Goal: Task Accomplishment & Management: Manage account settings

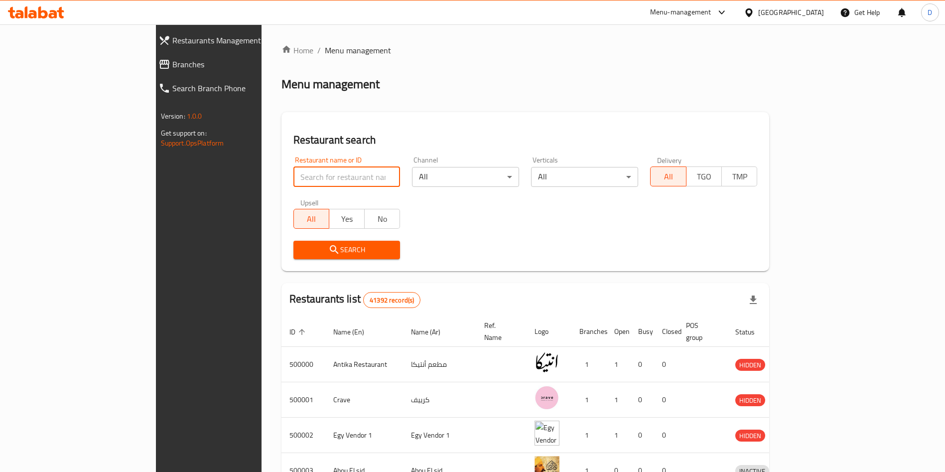
click at [293, 183] on input "search" at bounding box center [346, 177] width 107 height 20
type input "ه"
type input "Ika sushi"
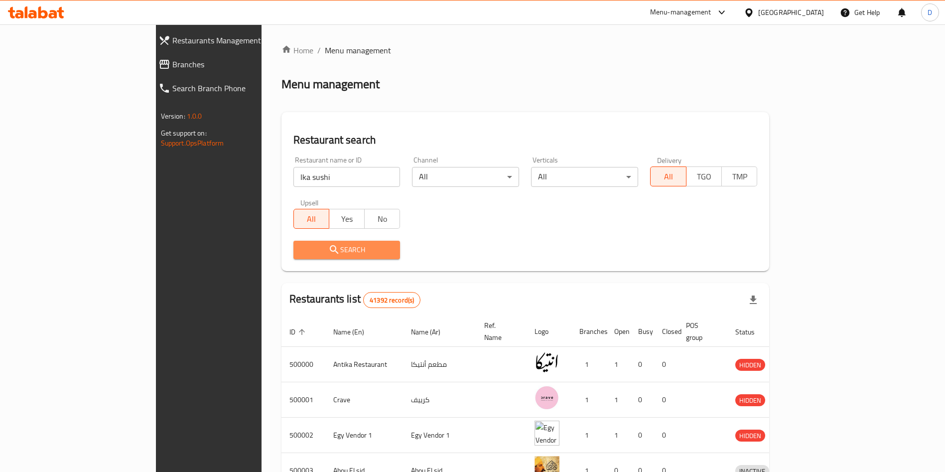
click at [317, 250] on span "Search" at bounding box center [346, 250] width 91 height 12
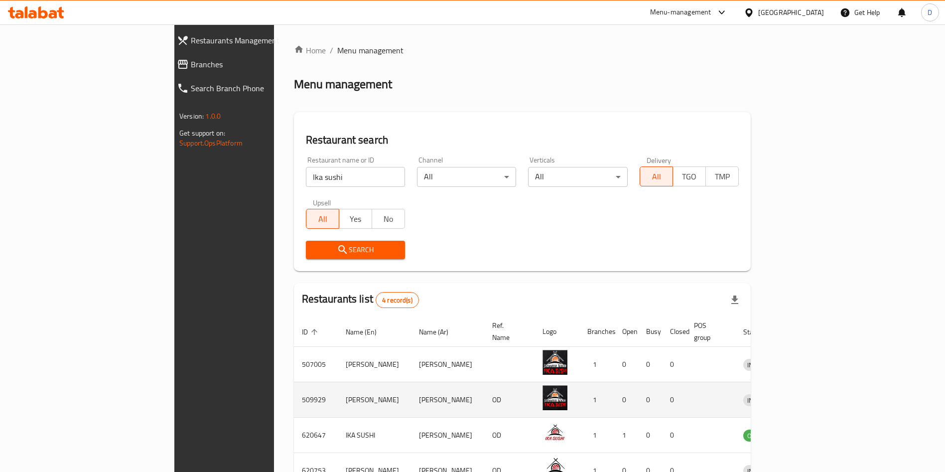
scroll to position [59, 0]
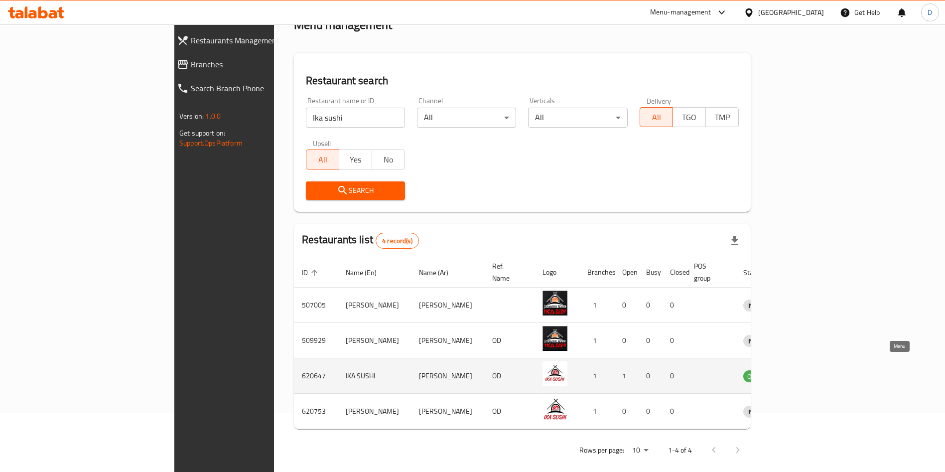
click at [809, 370] on icon "enhanced table" at bounding box center [803, 376] width 12 height 12
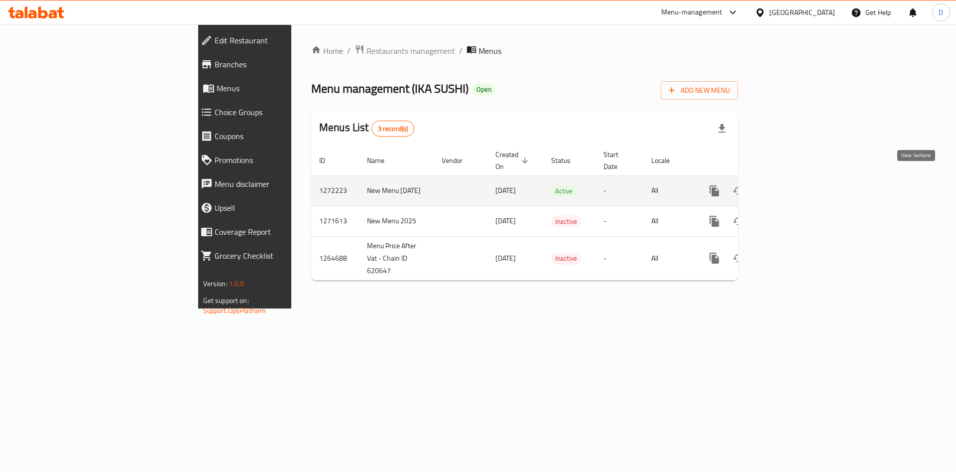
click at [792, 185] on icon "enhanced table" at bounding box center [786, 191] width 12 height 12
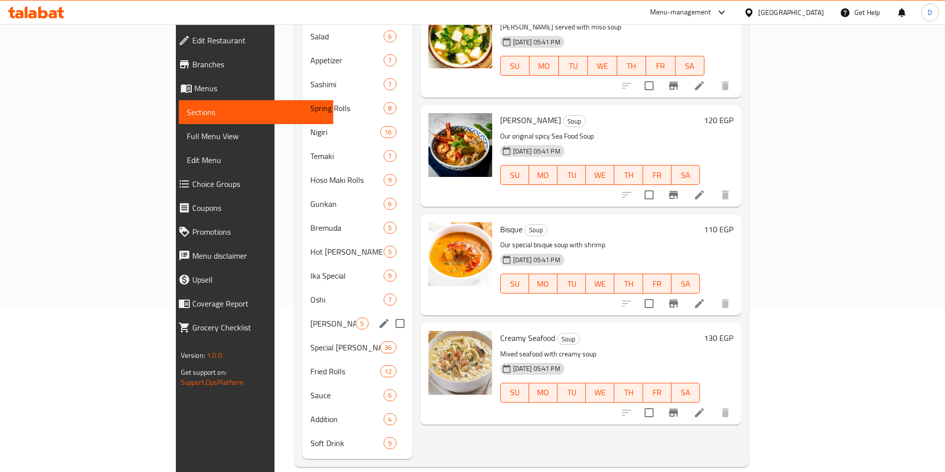
scroll to position [85, 0]
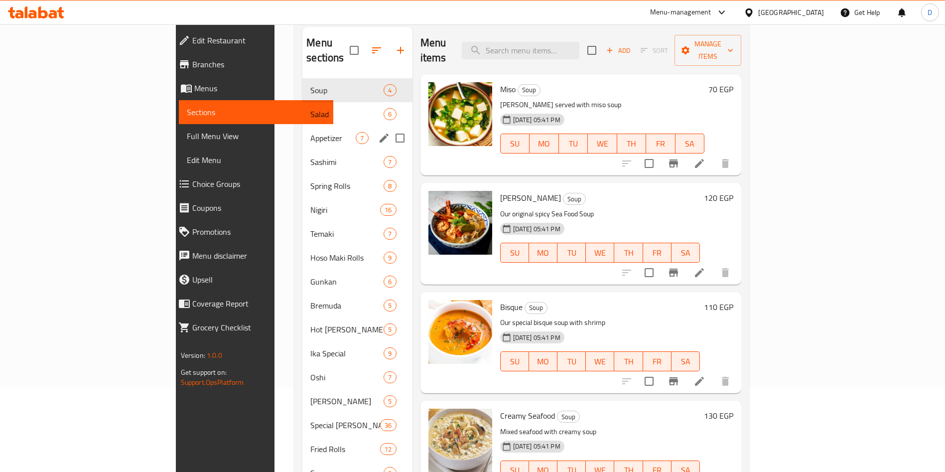
click at [302, 133] on div "Appetizer 7" at bounding box center [357, 138] width 110 height 24
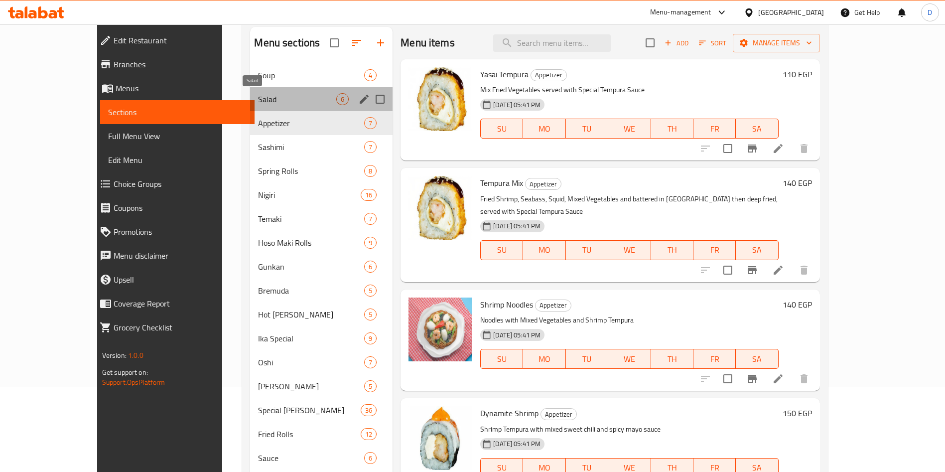
click at [258, 100] on span "Salad" at bounding box center [297, 99] width 78 height 12
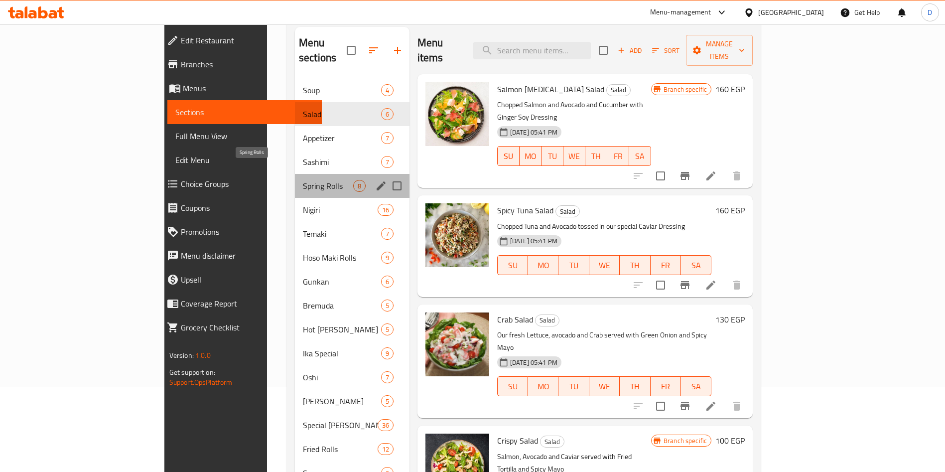
click at [303, 180] on span "Spring Rolls" at bounding box center [328, 186] width 50 height 12
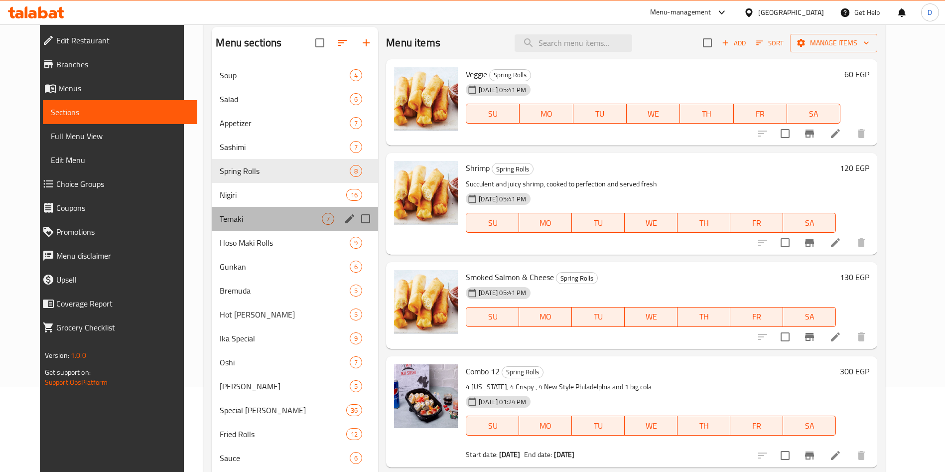
click at [240, 207] on div "Temaki 7" at bounding box center [295, 219] width 166 height 24
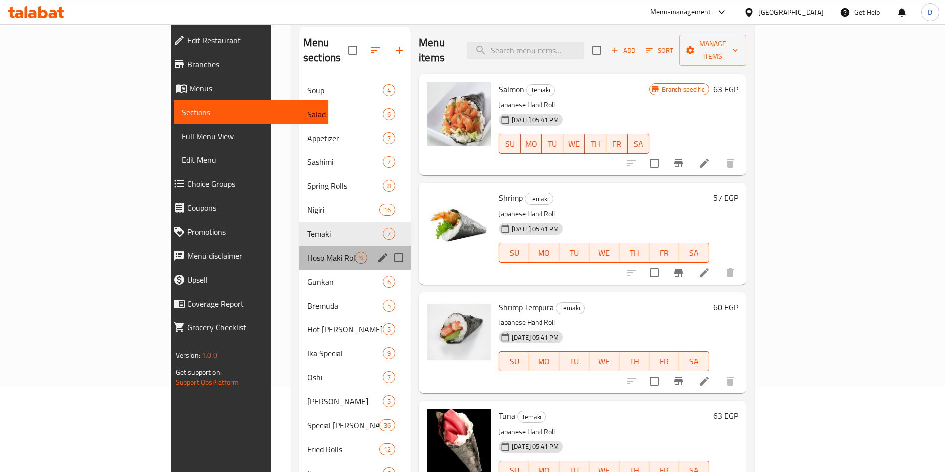
click at [299, 246] on div "Hoso [PERSON_NAME] Rolls 9" at bounding box center [355, 258] width 112 height 24
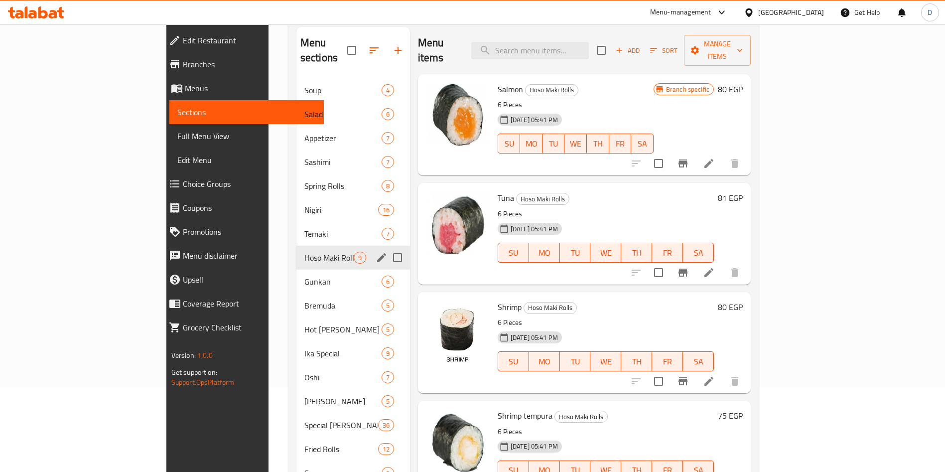
scroll to position [162, 0]
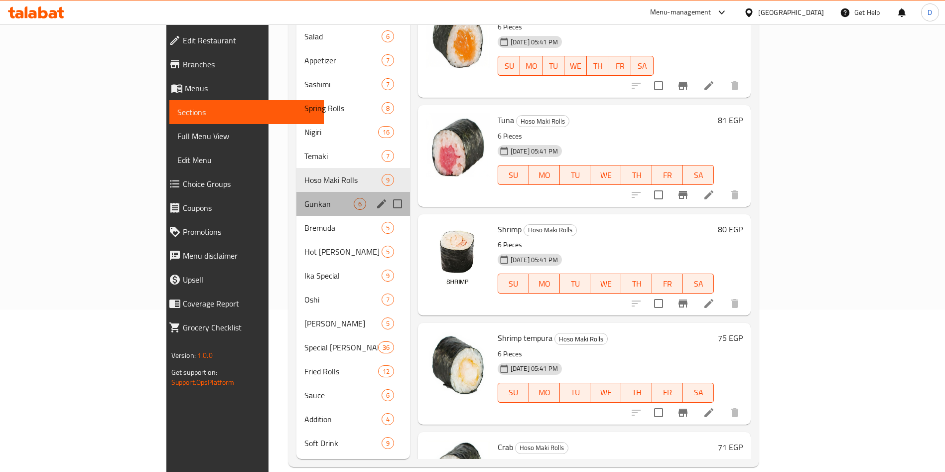
click at [296, 197] on div "Gunkan 6" at bounding box center [353, 204] width 114 height 24
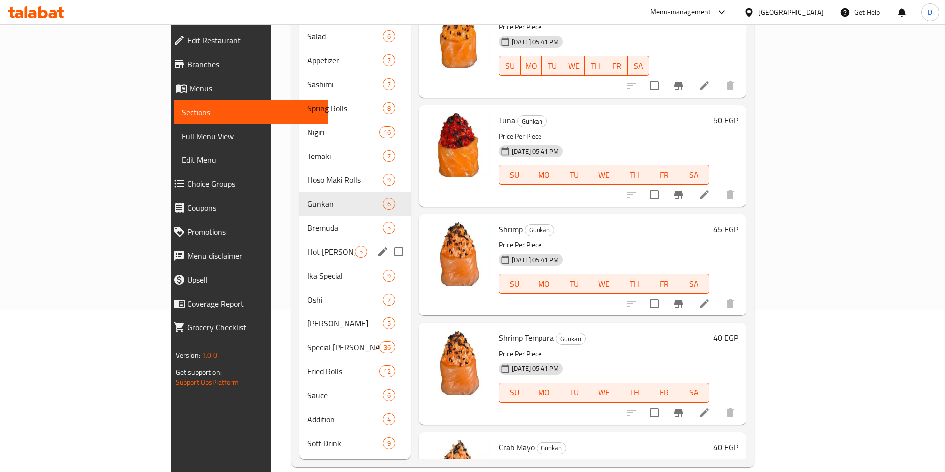
click at [299, 248] on div "Hot [PERSON_NAME] 5" at bounding box center [355, 252] width 112 height 24
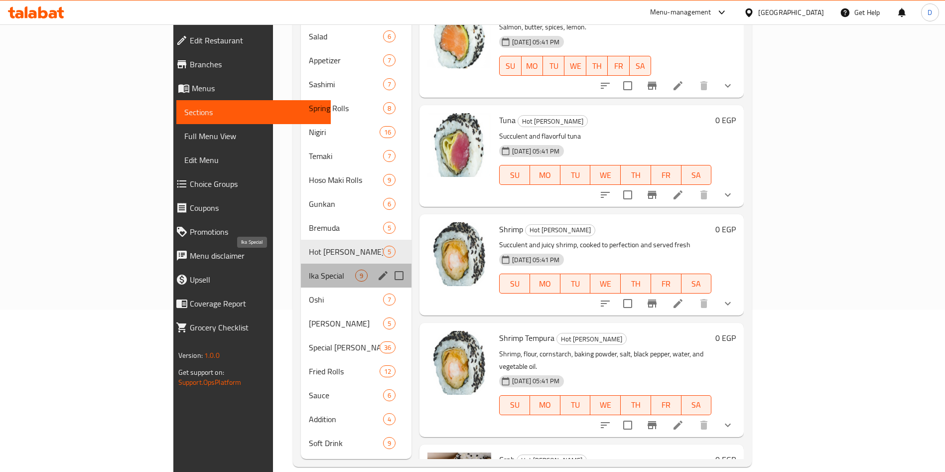
click at [309, 269] on span "Ika Special" at bounding box center [332, 275] width 46 height 12
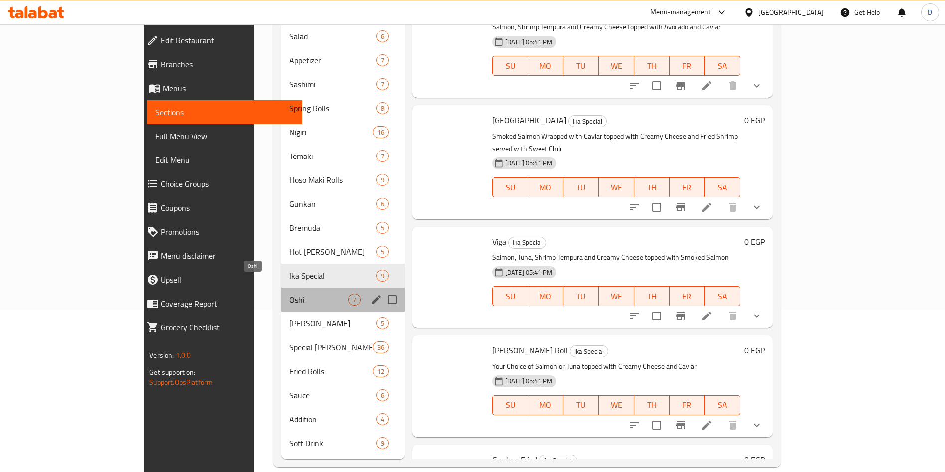
click at [289, 293] on span "Oshi" at bounding box center [318, 299] width 58 height 12
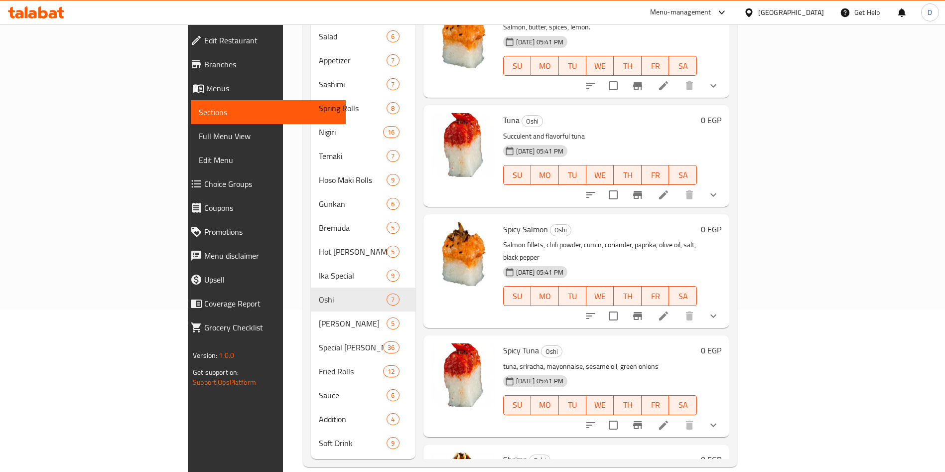
scroll to position [277, 0]
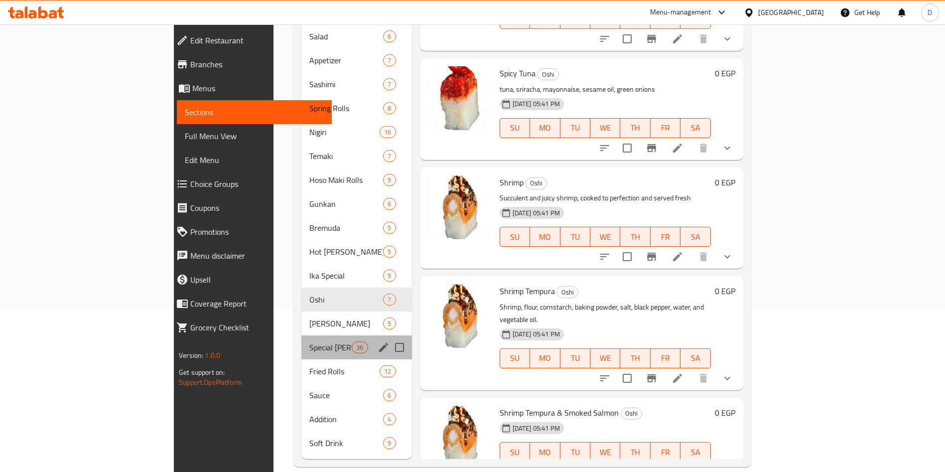
click at [301, 342] on div "Special [PERSON_NAME] 36" at bounding box center [356, 347] width 111 height 24
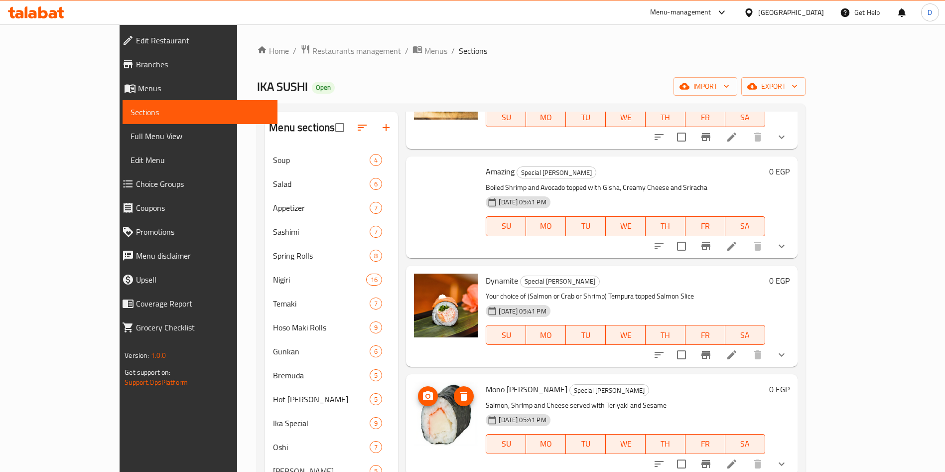
scroll to position [162, 0]
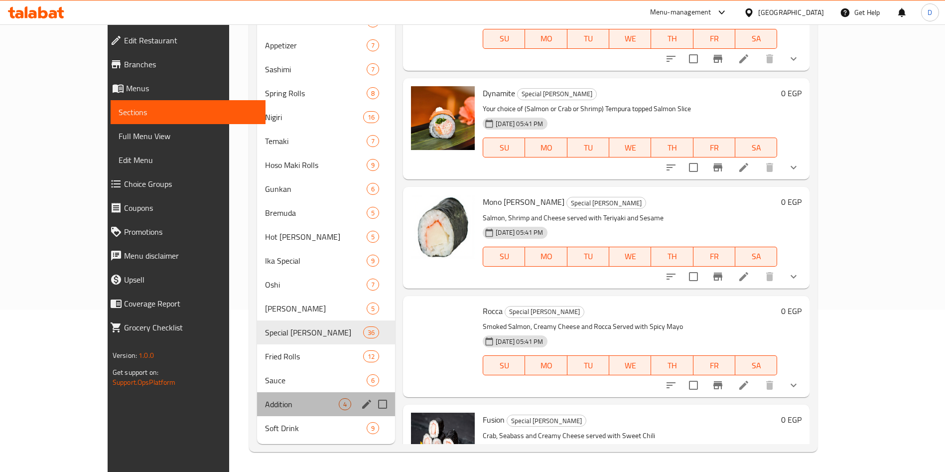
click at [257, 397] on div "Addition 4" at bounding box center [326, 404] width 138 height 24
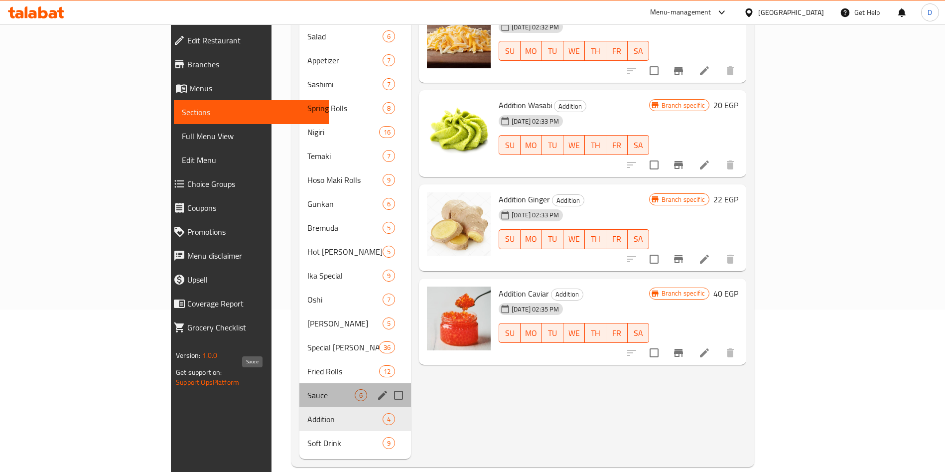
click at [307, 389] on span "Sauce" at bounding box center [330, 395] width 47 height 12
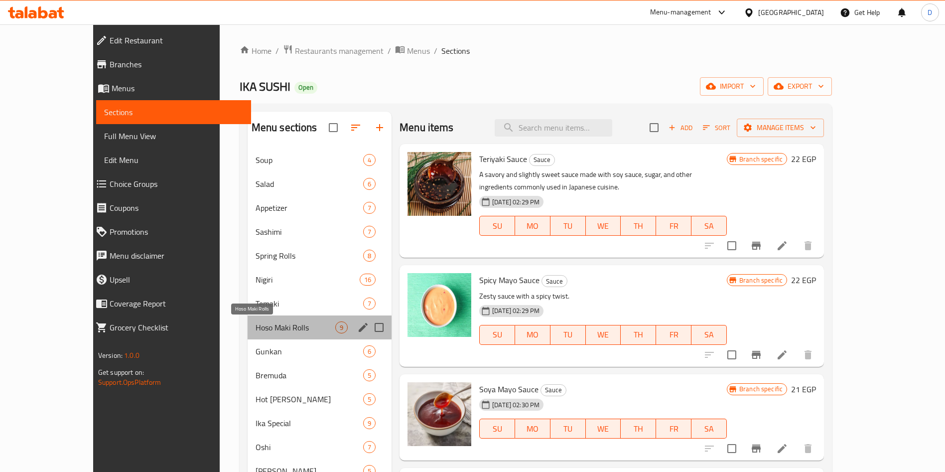
click at [264, 324] on span "Hoso Maki Rolls" at bounding box center [295, 327] width 80 height 12
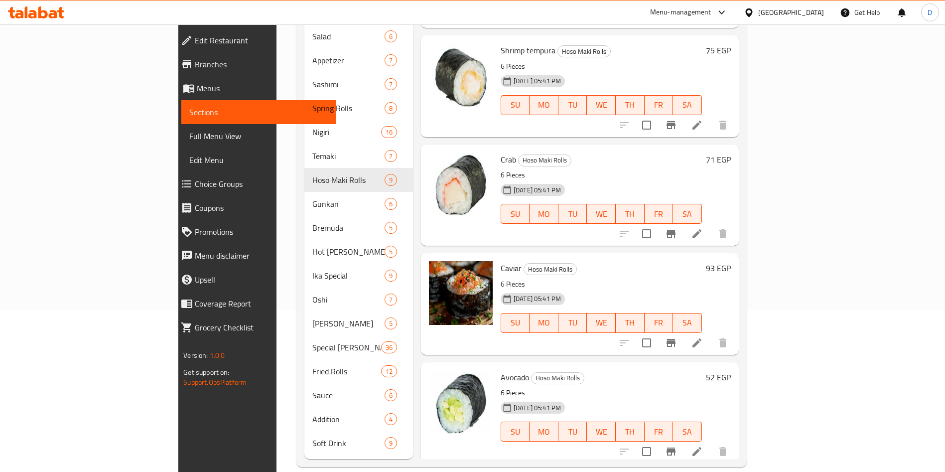
scroll to position [454, 0]
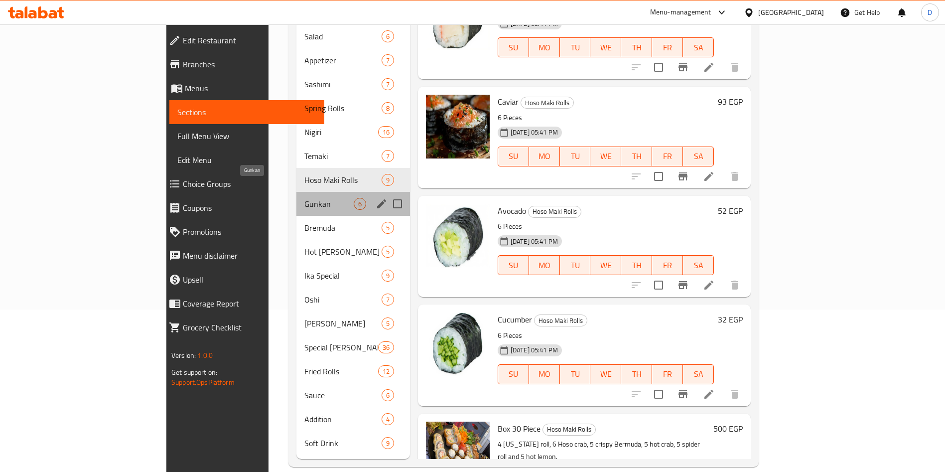
click at [304, 198] on span "Gunkan" at bounding box center [328, 204] width 49 height 12
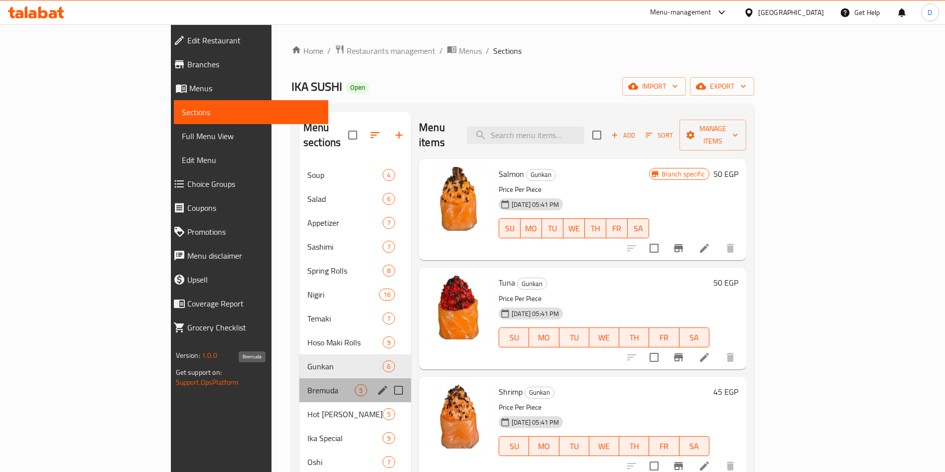
click at [307, 384] on span "Bremuda" at bounding box center [330, 390] width 47 height 12
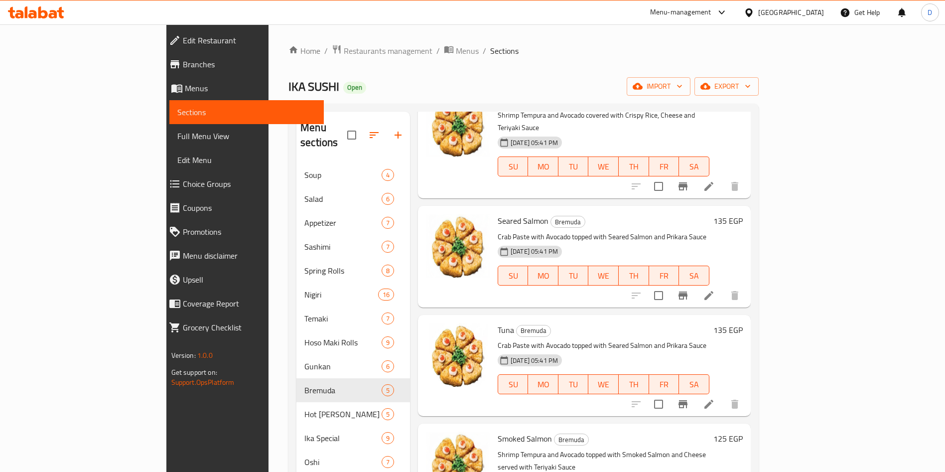
scroll to position [162, 0]
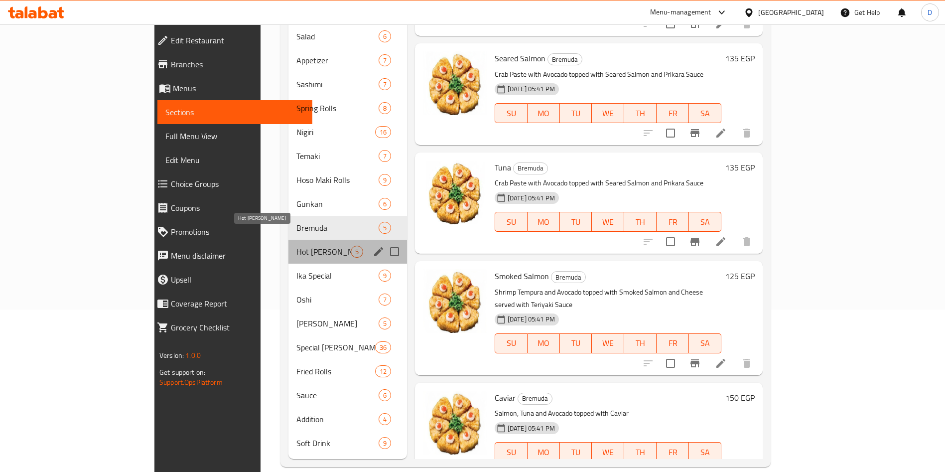
click at [296, 246] on span "Hot [PERSON_NAME]" at bounding box center [323, 252] width 54 height 12
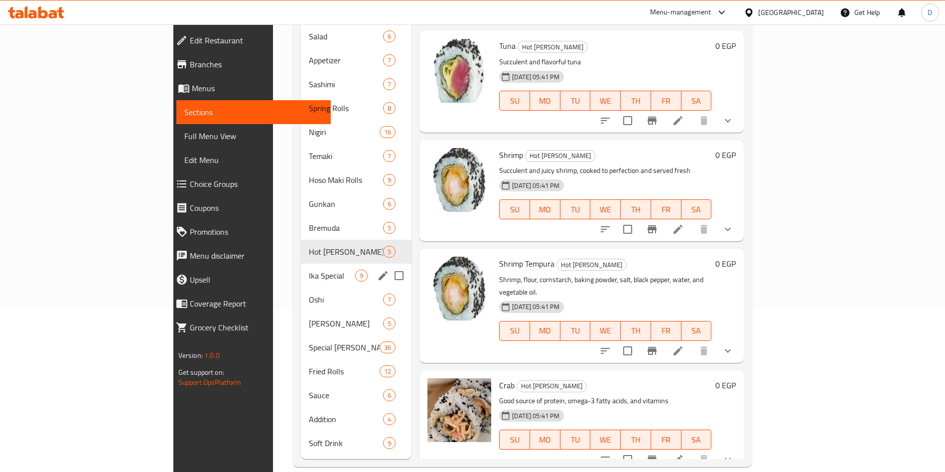
click at [301, 263] on div "Ika Special 9" at bounding box center [356, 275] width 111 height 24
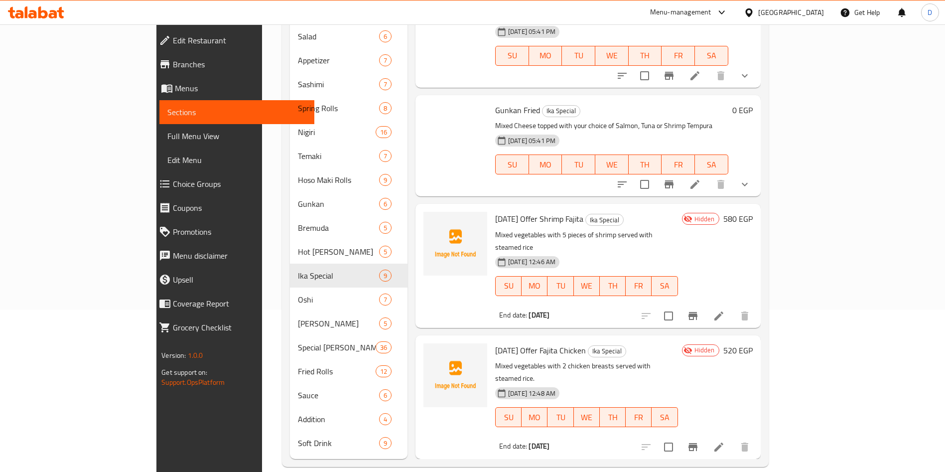
scroll to position [549, 0]
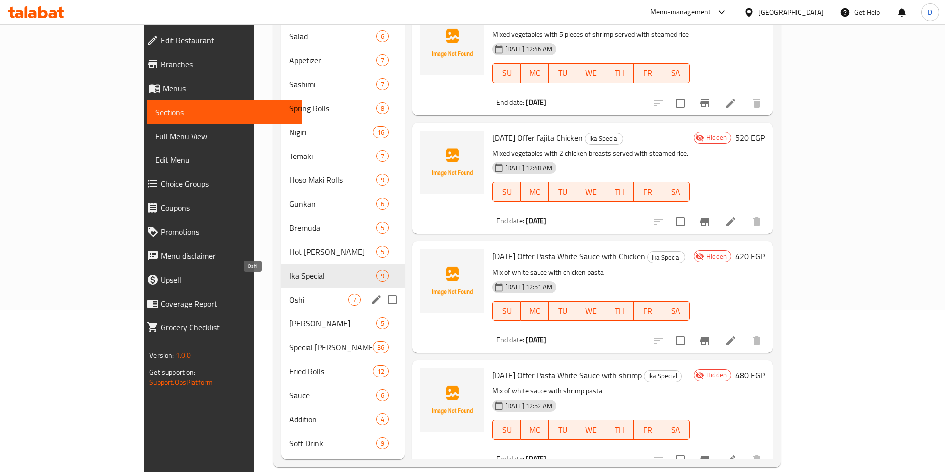
click at [289, 293] on span "Oshi" at bounding box center [318, 299] width 58 height 12
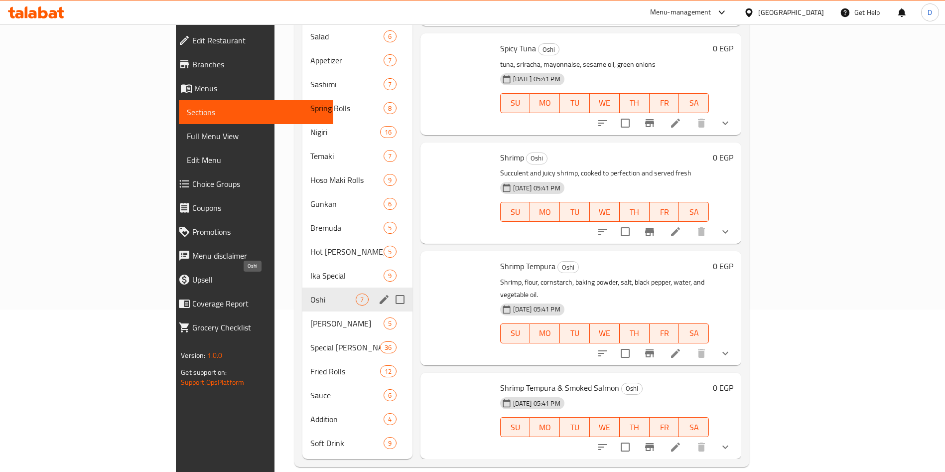
scroll to position [277, 0]
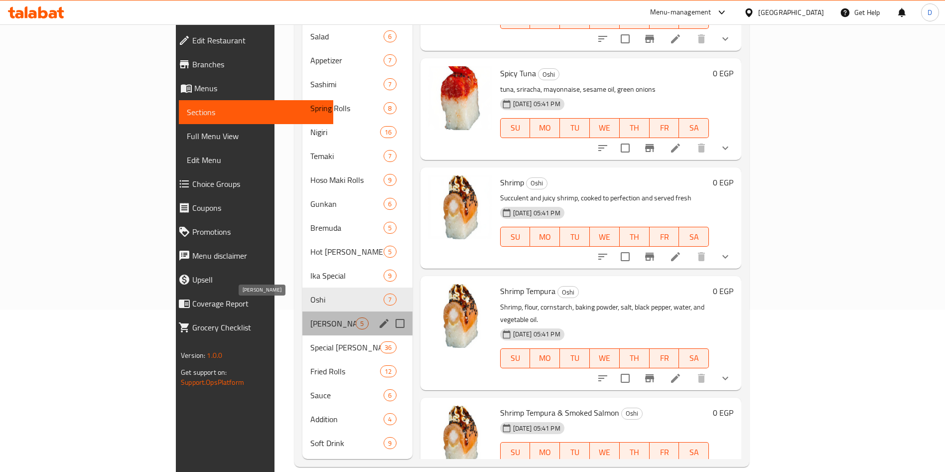
click at [310, 317] on span "[PERSON_NAME]" at bounding box center [332, 323] width 45 height 12
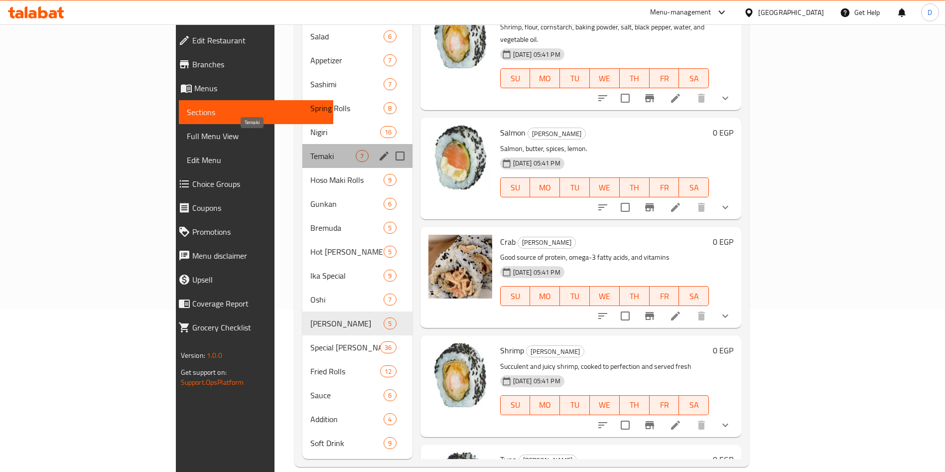
click at [310, 150] on span "Temaki" at bounding box center [332, 156] width 45 height 12
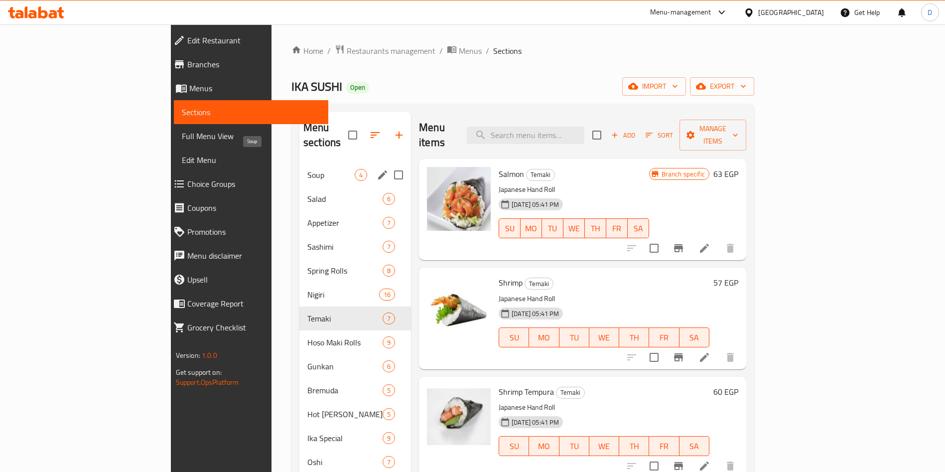
click at [307, 169] on span "Soup" at bounding box center [330, 175] width 47 height 12
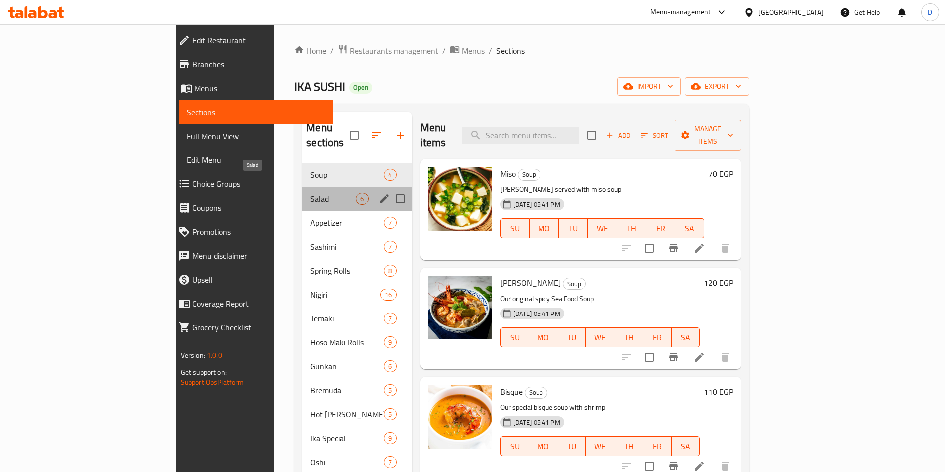
click at [310, 193] on span "Salad" at bounding box center [332, 199] width 45 height 12
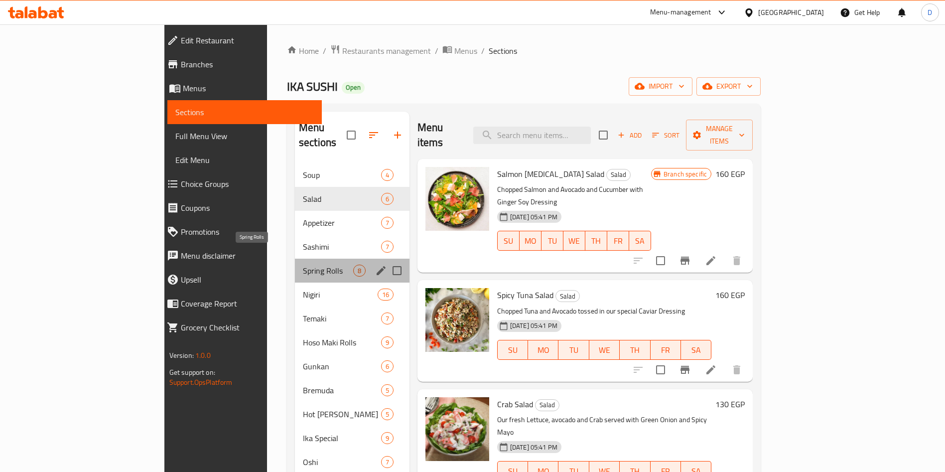
click at [303, 264] on span "Spring Rolls" at bounding box center [328, 270] width 50 height 12
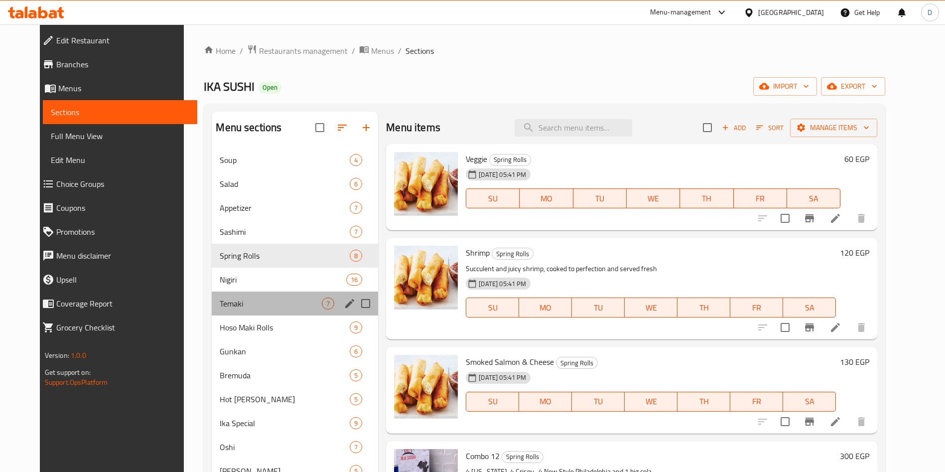
click at [259, 295] on div "Temaki 7" at bounding box center [295, 303] width 166 height 24
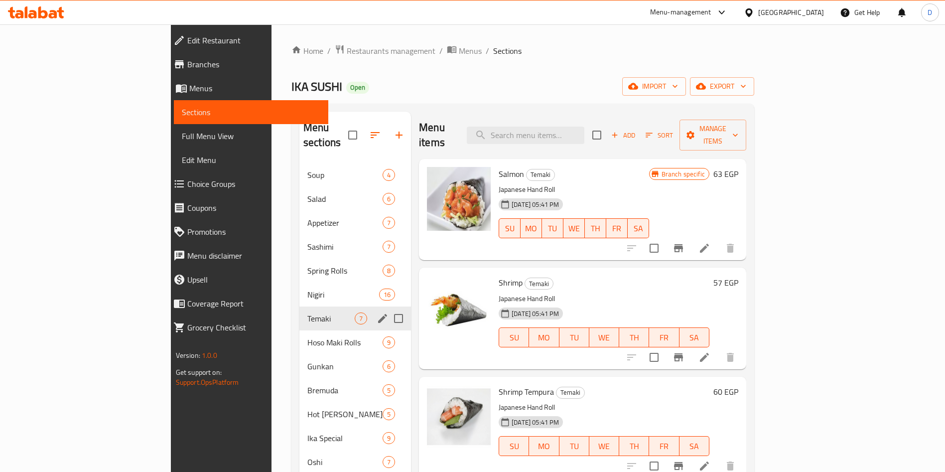
scroll to position [162, 0]
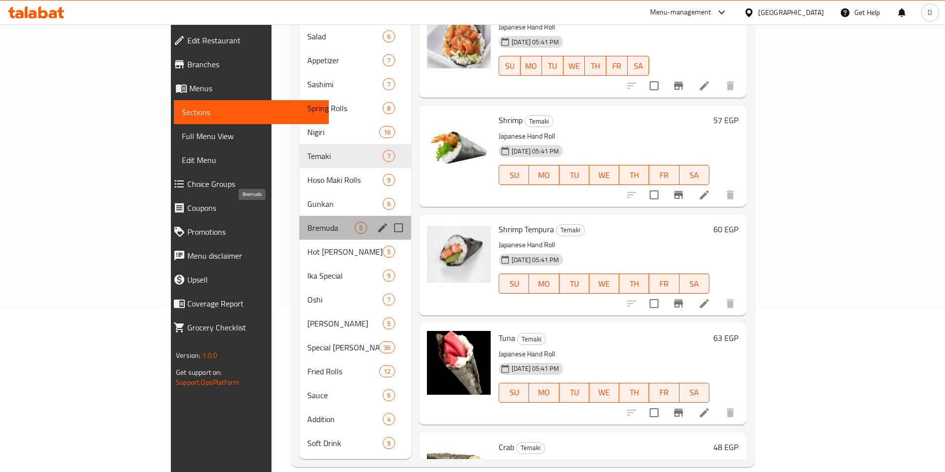
click at [307, 222] on span "Bremuda" at bounding box center [330, 228] width 47 height 12
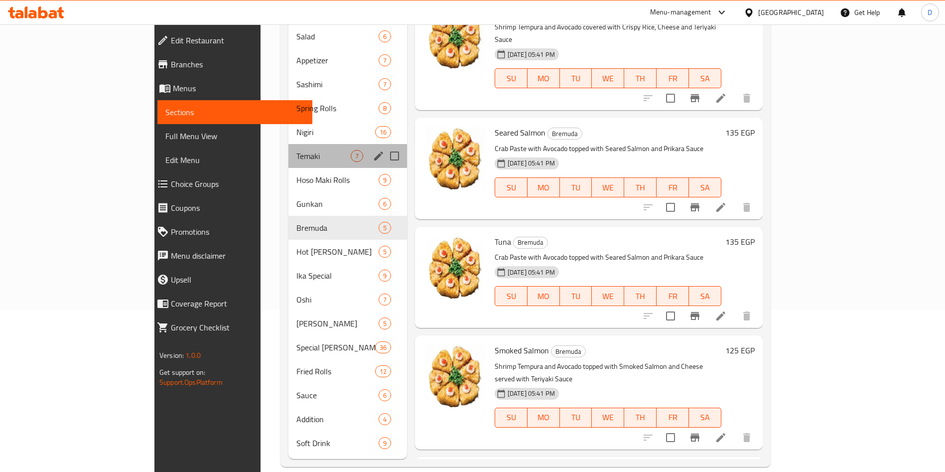
click at [288, 144] on div "Temaki 7" at bounding box center [347, 156] width 119 height 24
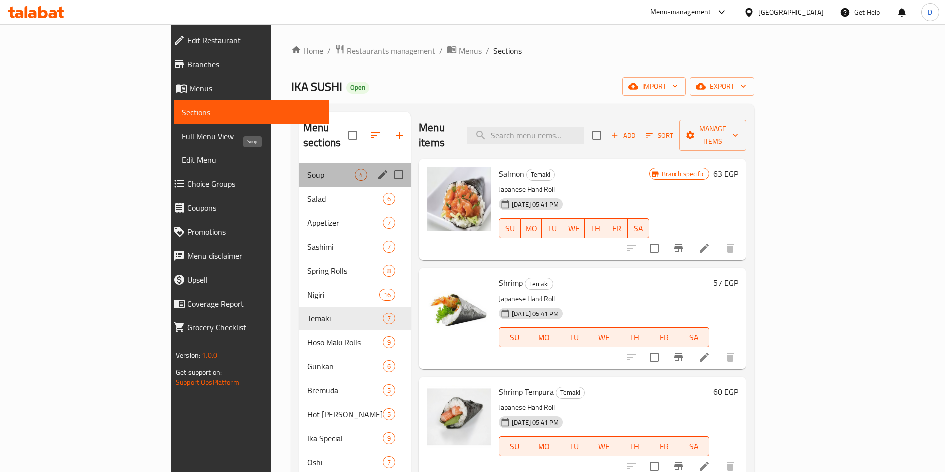
click at [307, 169] on span "Soup" at bounding box center [330, 175] width 47 height 12
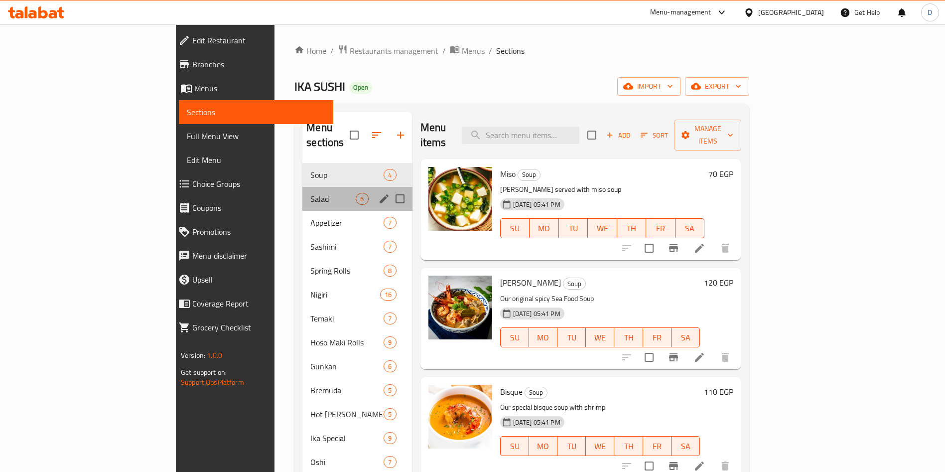
click at [302, 190] on div "Salad 6" at bounding box center [357, 199] width 110 height 24
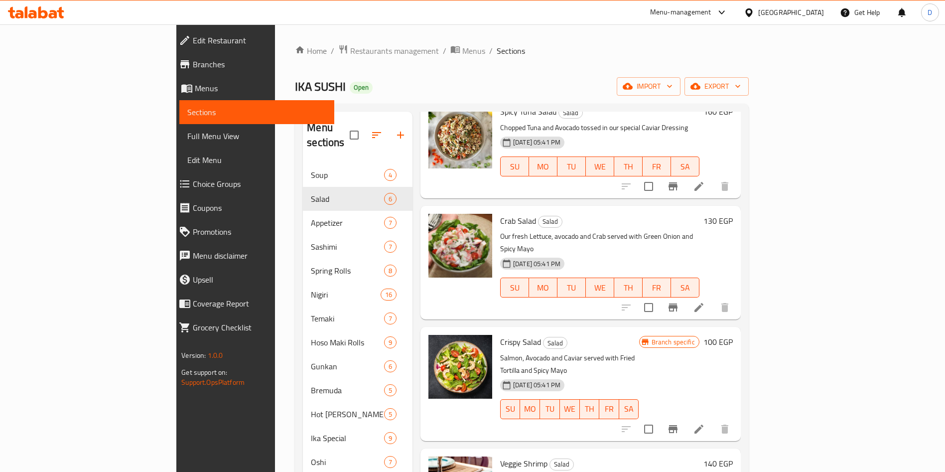
scroll to position [162, 0]
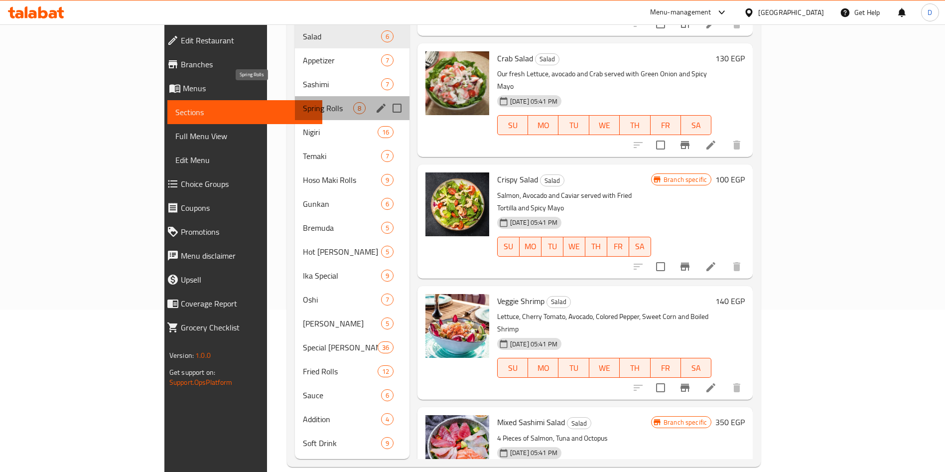
click at [303, 102] on span "Spring Rolls" at bounding box center [328, 108] width 50 height 12
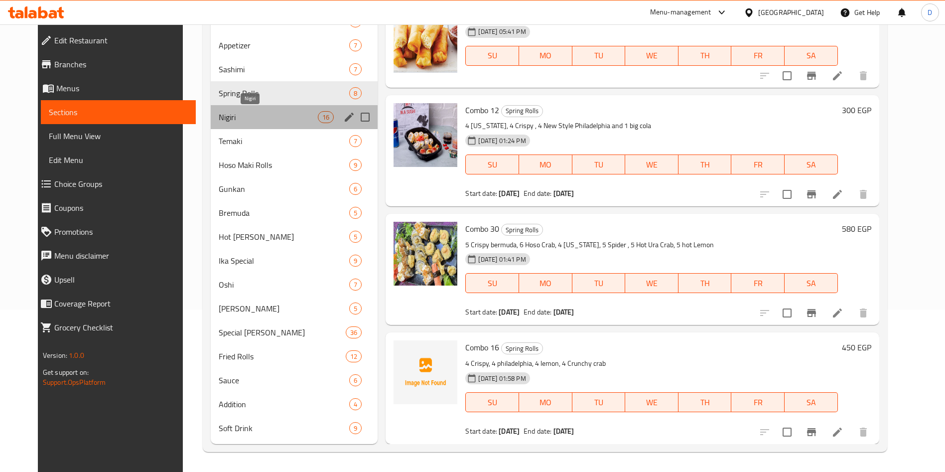
click at [240, 114] on span "Nigiri" at bounding box center [268, 117] width 99 height 12
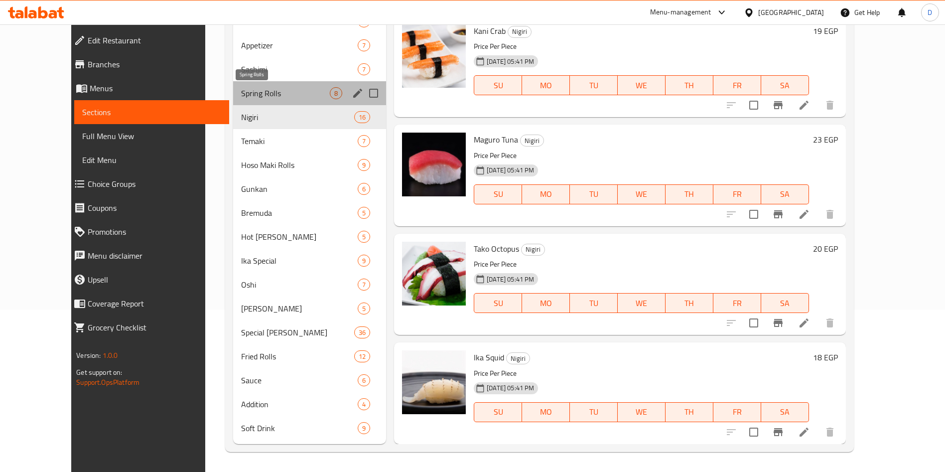
click at [241, 89] on span "Spring Rolls" at bounding box center [285, 93] width 89 height 12
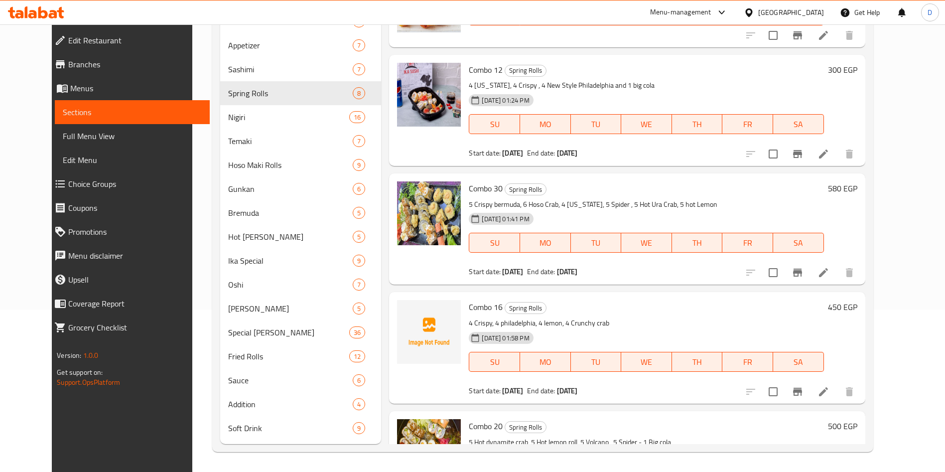
scroll to position [433, 0]
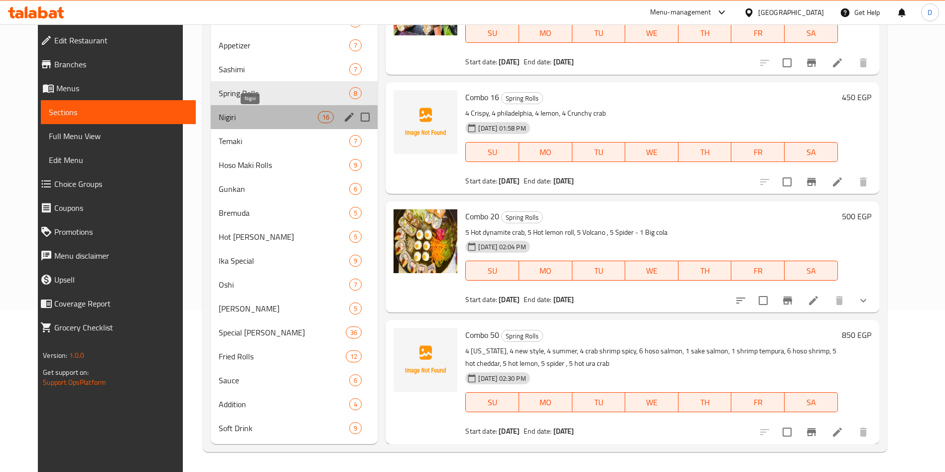
click at [285, 119] on span "Nigiri" at bounding box center [268, 117] width 99 height 12
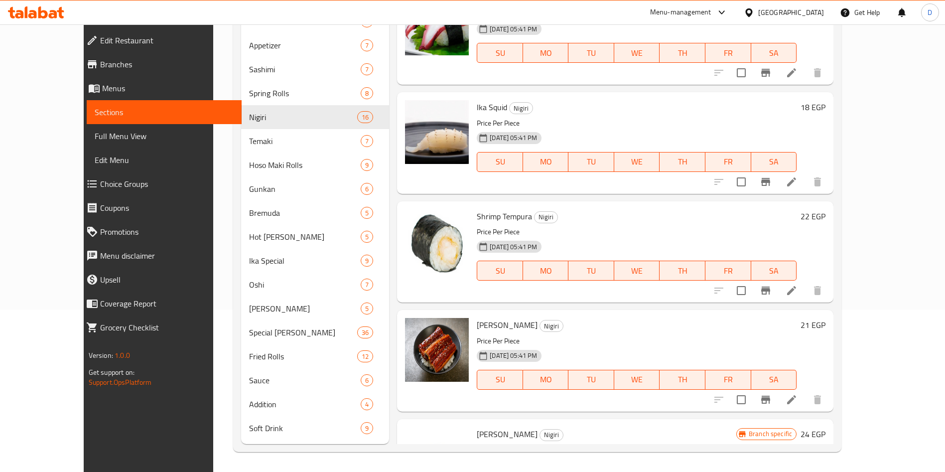
scroll to position [185, 0]
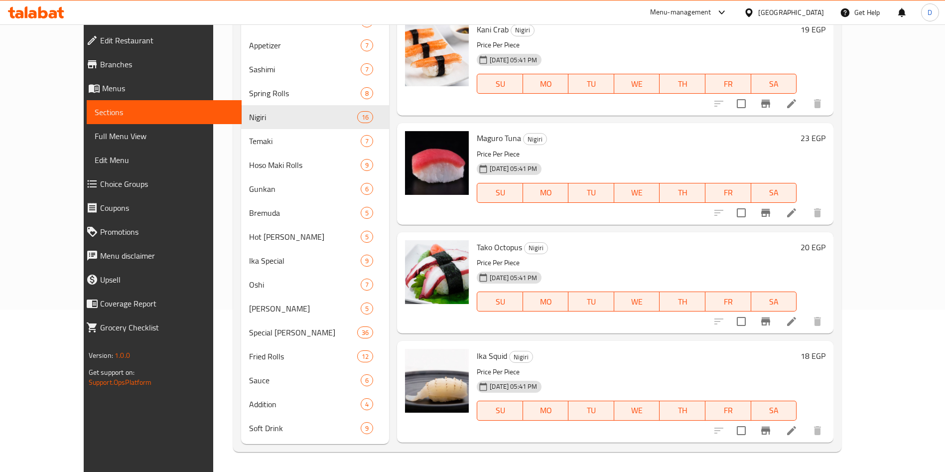
click at [477, 265] on p "Price Per Piece" at bounding box center [637, 262] width 320 height 12
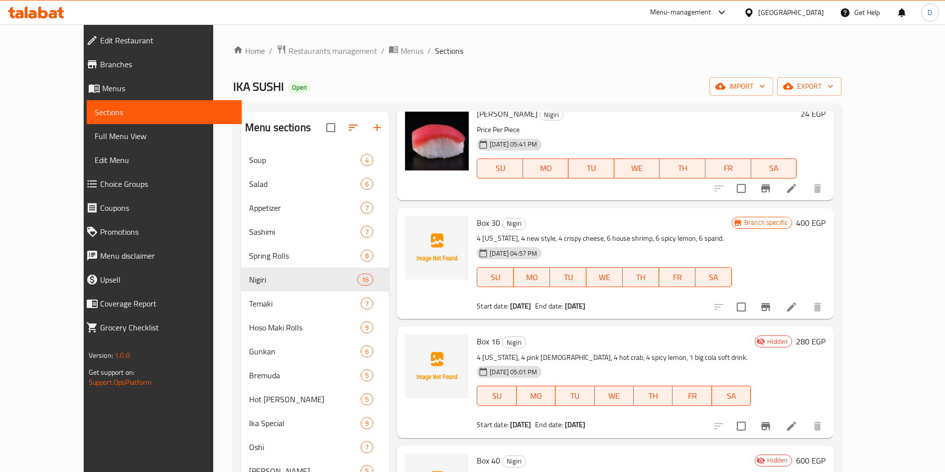
scroll to position [1023, 0]
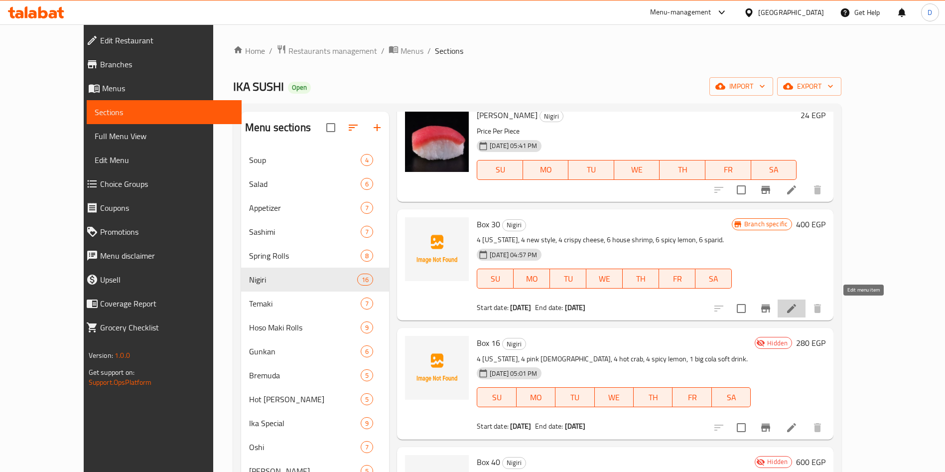
click at [796, 311] on icon at bounding box center [791, 308] width 9 height 9
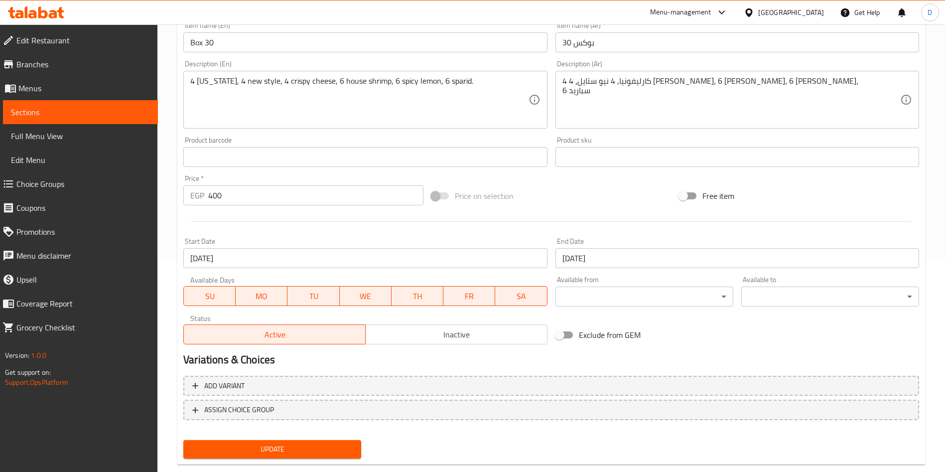
scroll to position [232, 0]
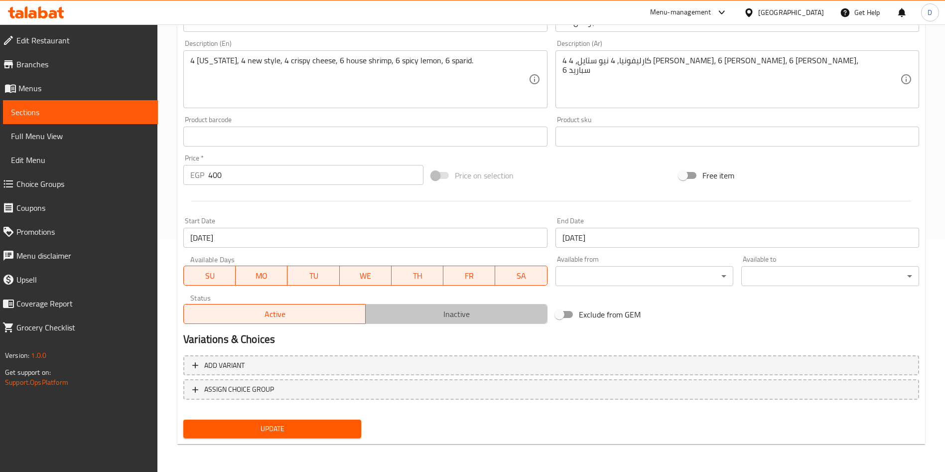
click at [429, 314] on span "Inactive" at bounding box center [457, 314] width 174 height 14
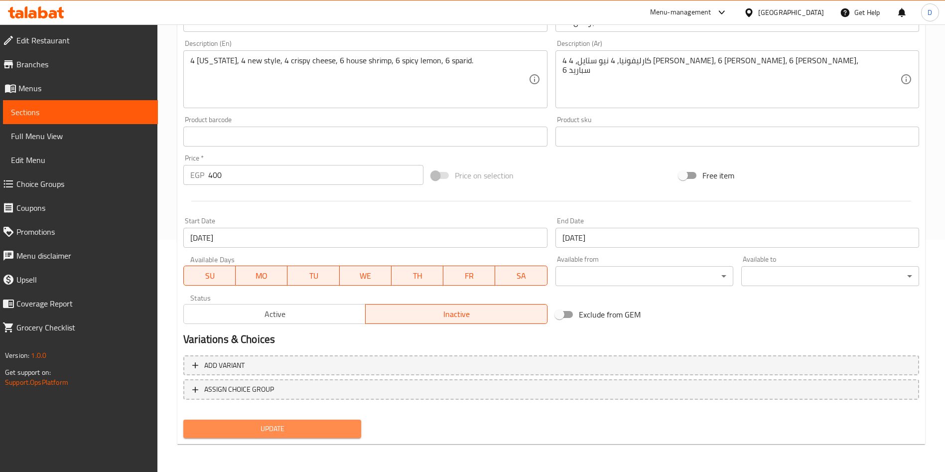
click at [304, 424] on span "Update" at bounding box center [272, 428] width 162 height 12
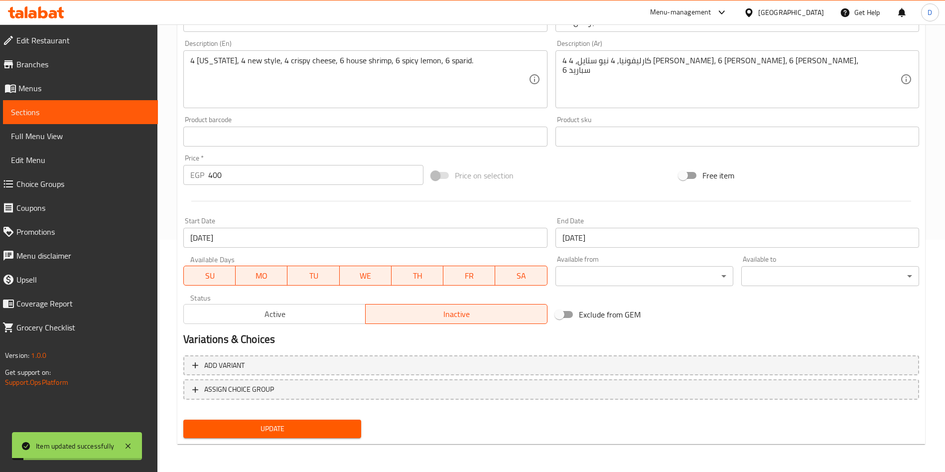
scroll to position [0, 0]
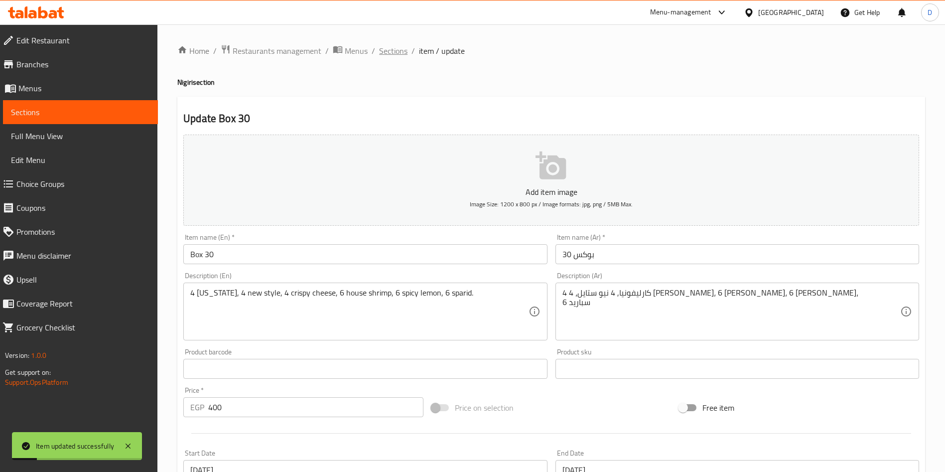
click at [389, 46] on span "Sections" at bounding box center [393, 51] width 28 height 12
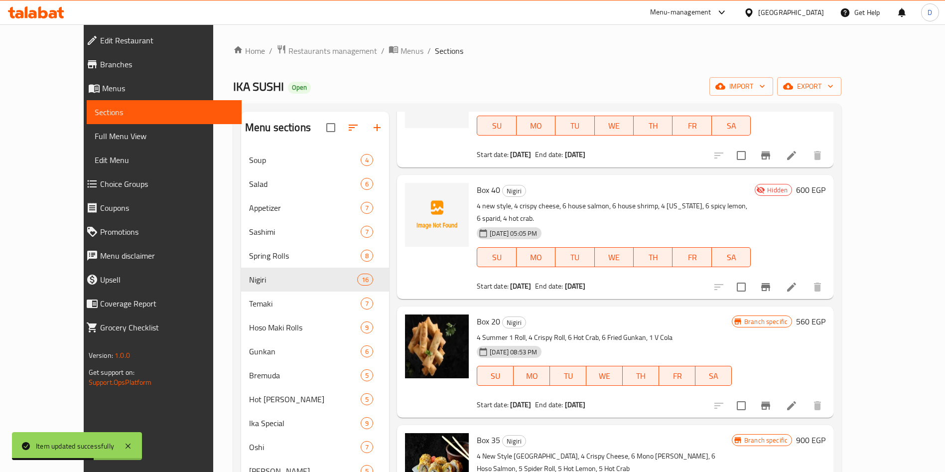
scroll to position [1331, 0]
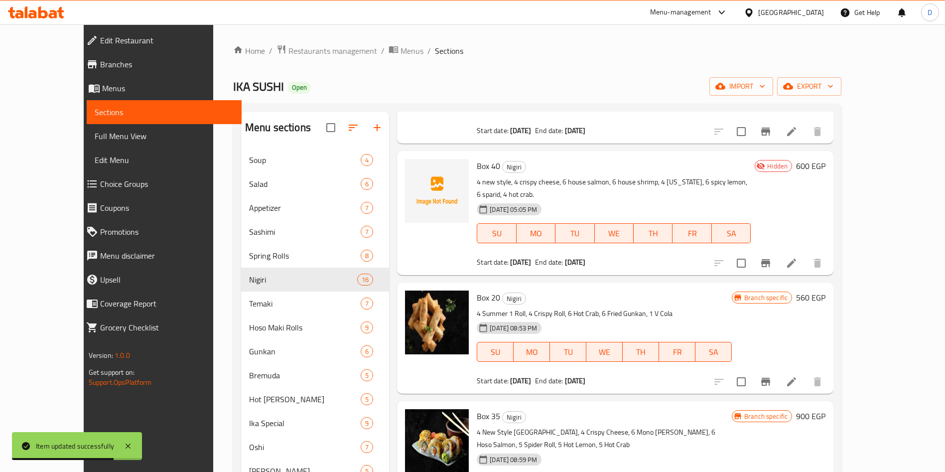
click at [805, 373] on li at bounding box center [791, 382] width 28 height 18
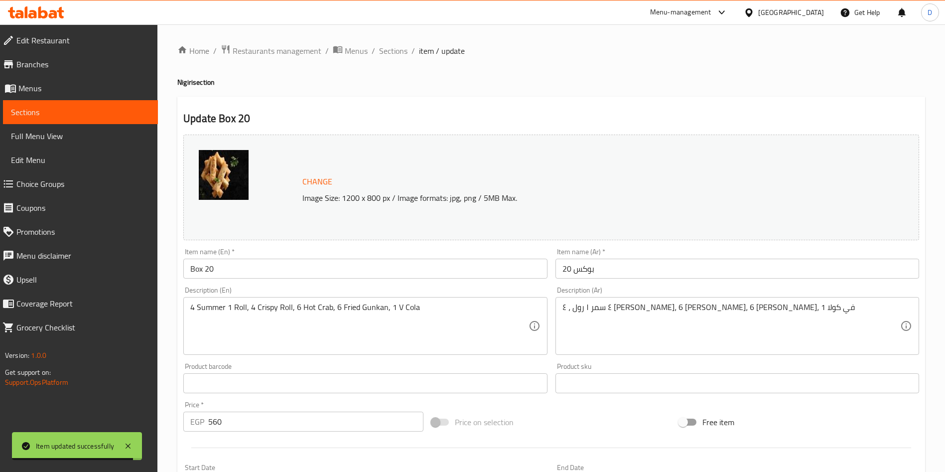
scroll to position [247, 0]
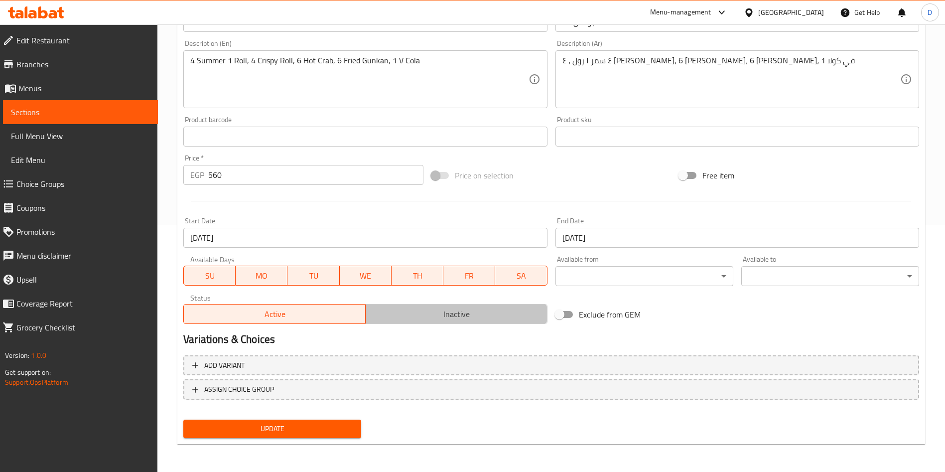
click at [454, 307] on span "Inactive" at bounding box center [457, 314] width 174 height 14
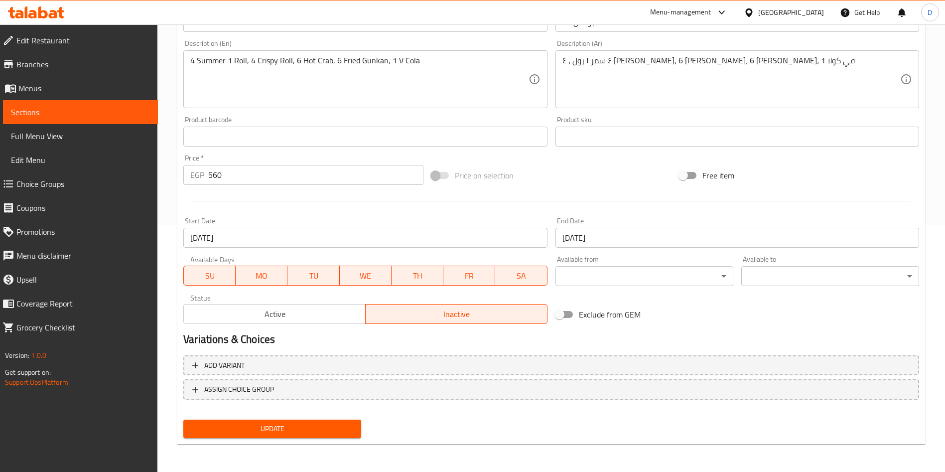
click at [309, 434] on span "Update" at bounding box center [272, 428] width 162 height 12
click at [286, 428] on span "Update" at bounding box center [272, 428] width 162 height 12
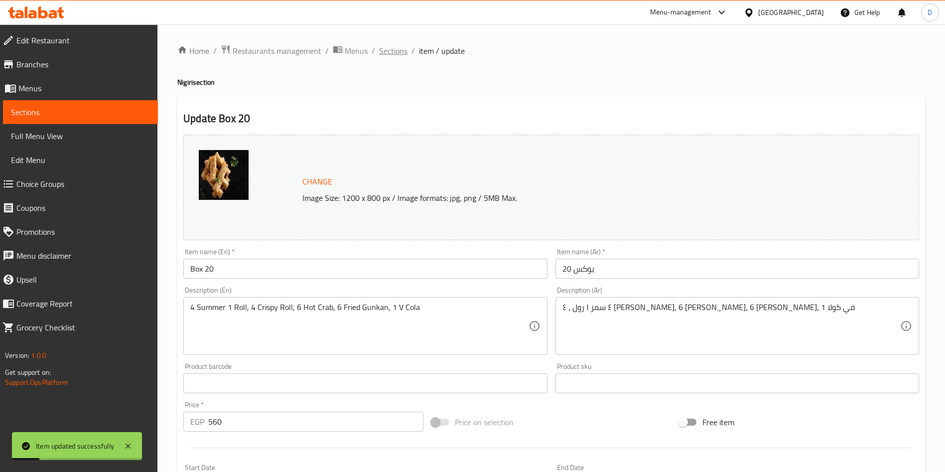
click at [400, 53] on span "Sections" at bounding box center [393, 51] width 28 height 12
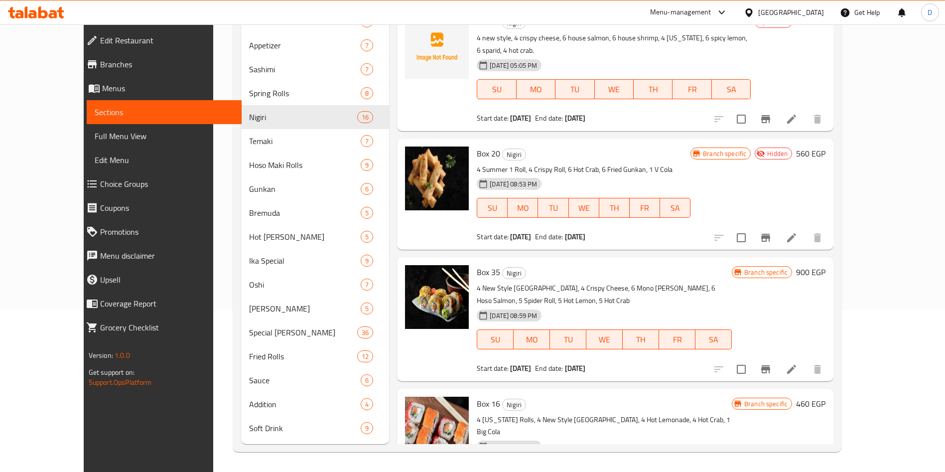
scroll to position [1325, 0]
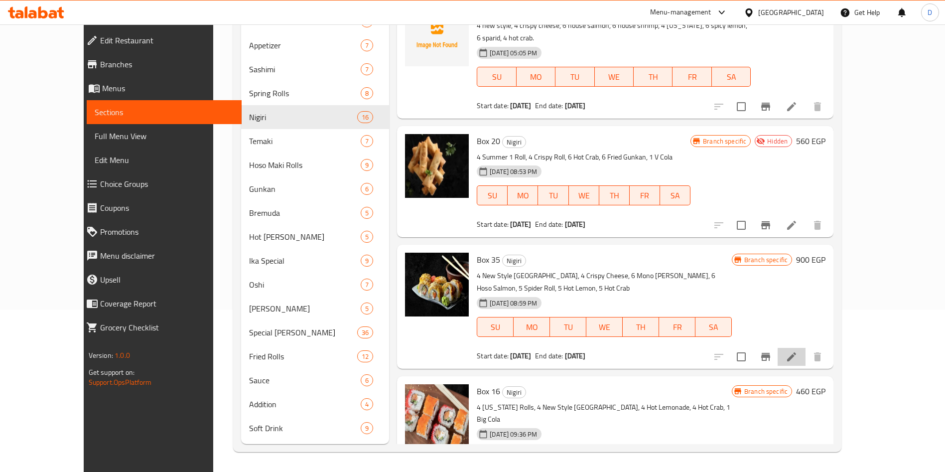
click at [805, 348] on li at bounding box center [791, 357] width 28 height 18
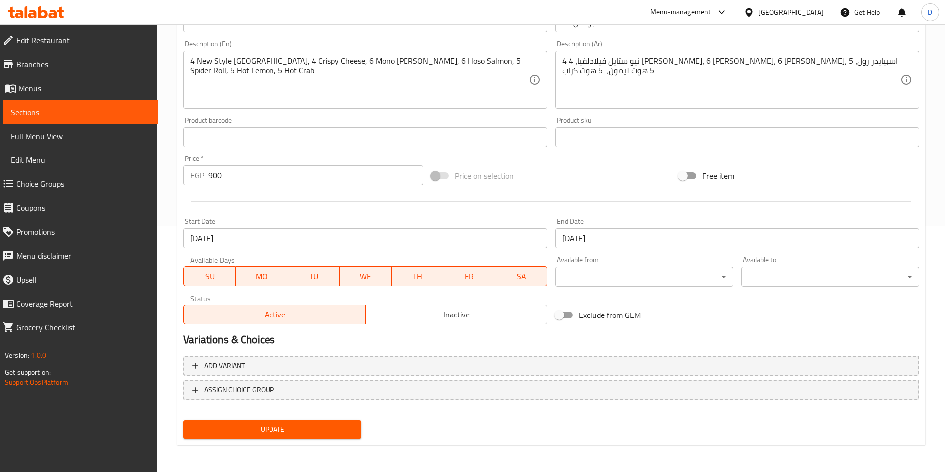
scroll to position [247, 0]
click at [439, 311] on span "Inactive" at bounding box center [457, 314] width 174 height 14
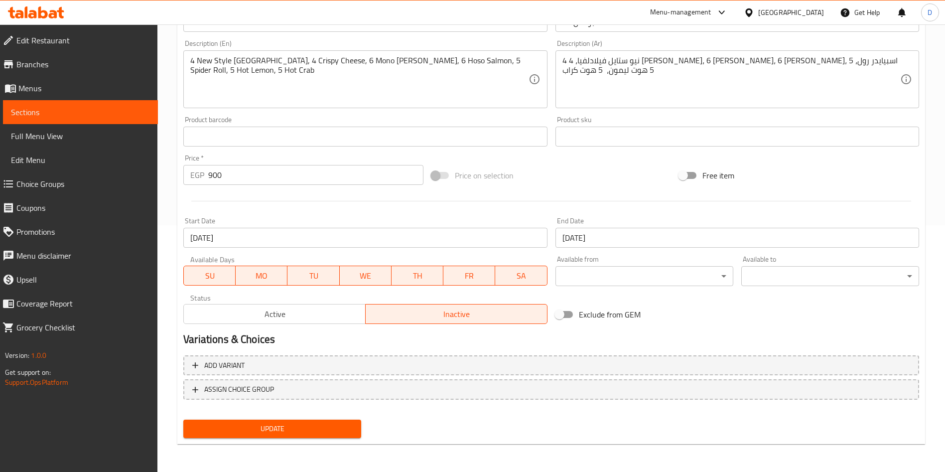
click at [328, 419] on button "Update" at bounding box center [272, 428] width 178 height 18
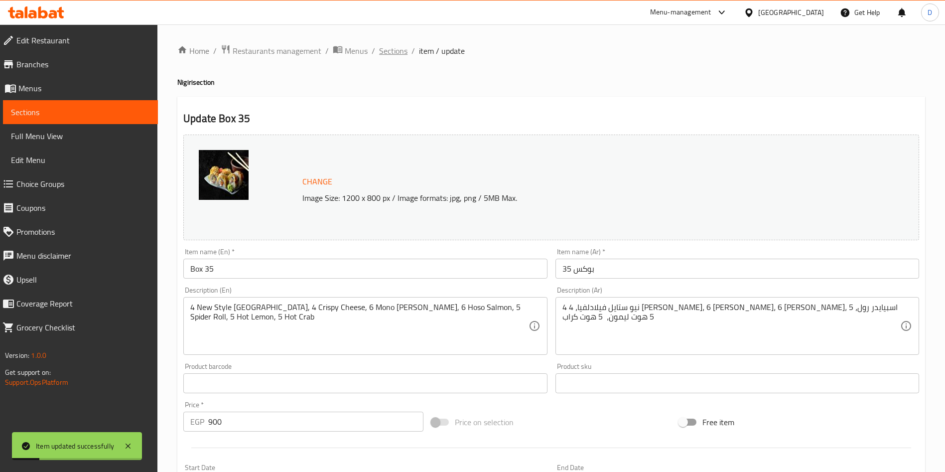
click at [395, 46] on span "Sections" at bounding box center [393, 51] width 28 height 12
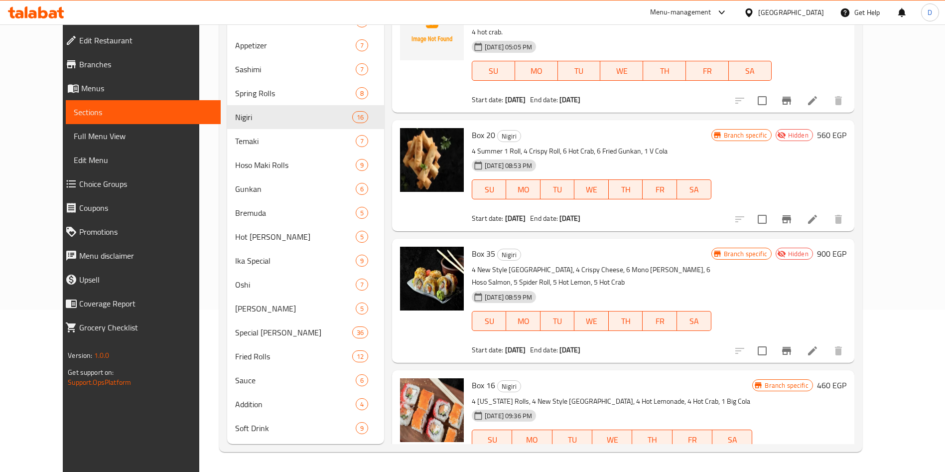
scroll to position [1343, 0]
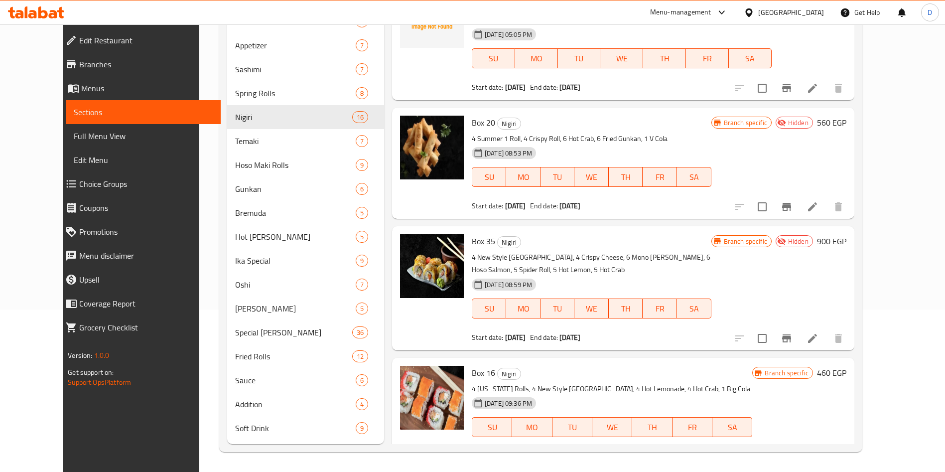
click at [826, 448] on li at bounding box center [812, 457] width 28 height 18
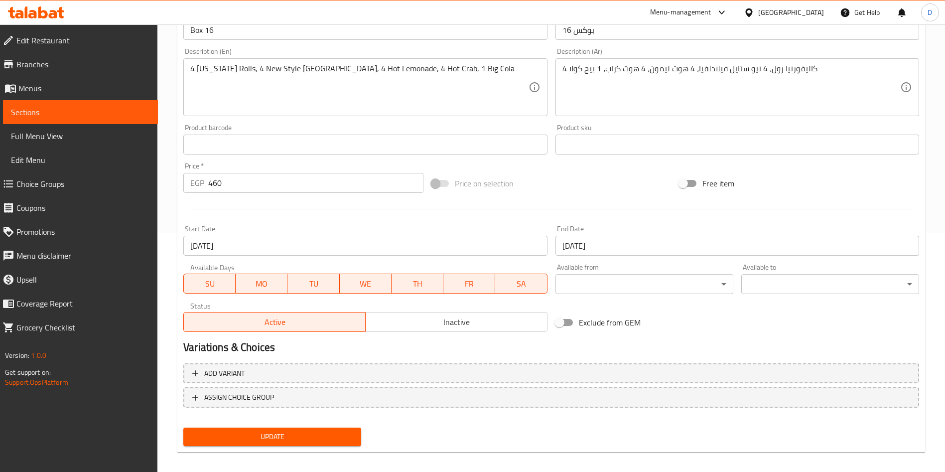
scroll to position [239, 0]
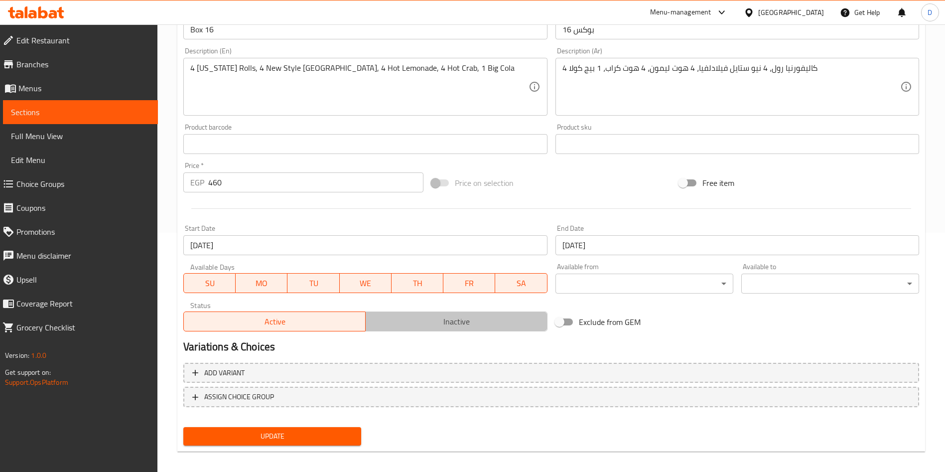
click at [451, 320] on span "Inactive" at bounding box center [457, 321] width 174 height 14
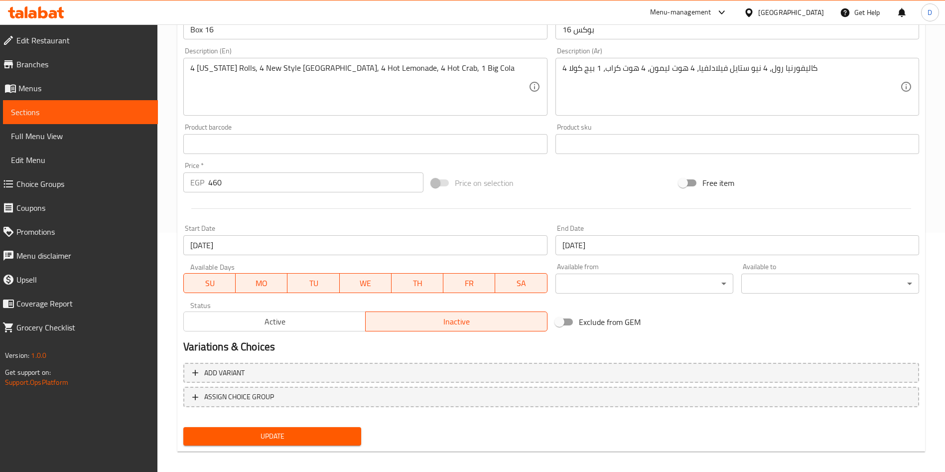
click at [308, 435] on span "Update" at bounding box center [272, 436] width 162 height 12
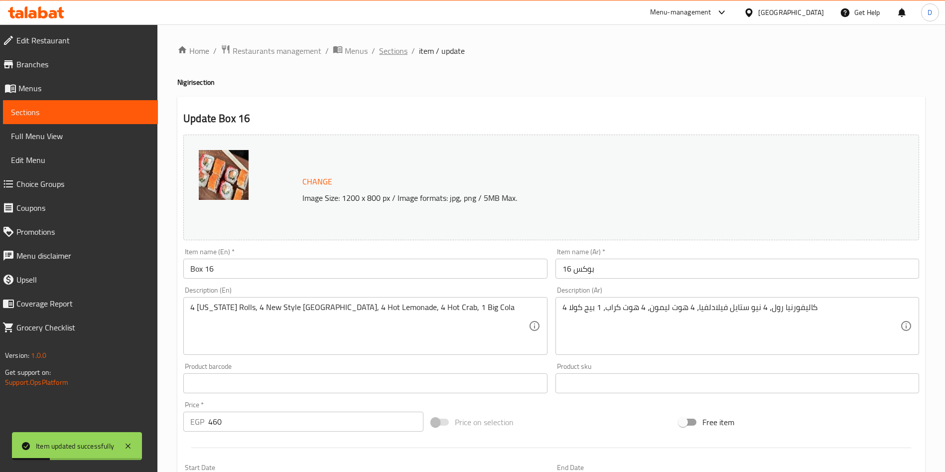
click at [393, 51] on span "Sections" at bounding box center [393, 51] width 28 height 12
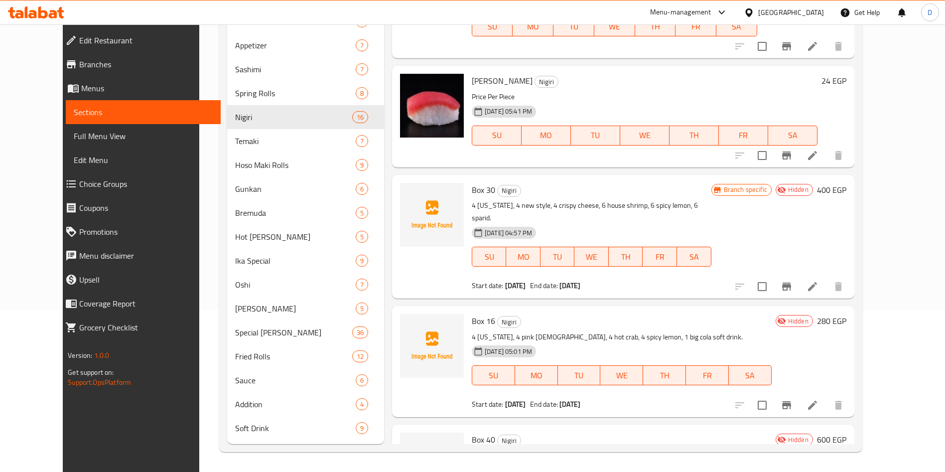
scroll to position [1343, 0]
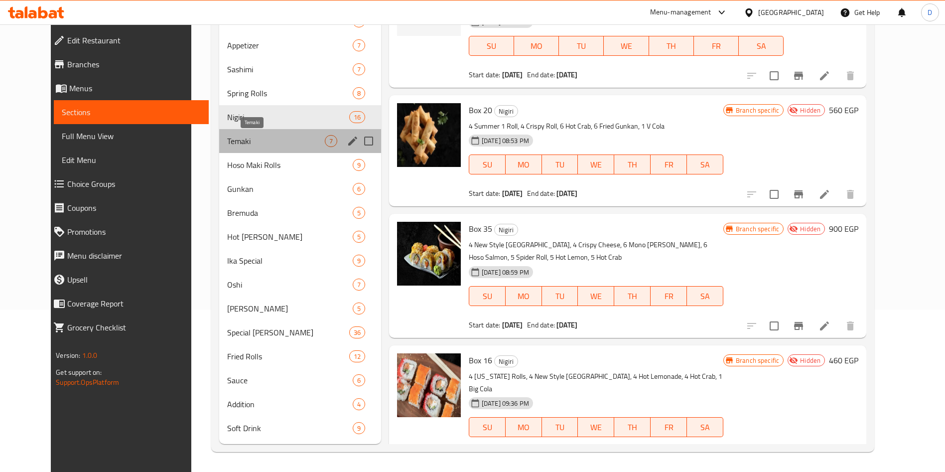
click at [233, 143] on span "Temaki" at bounding box center [276, 141] width 98 height 12
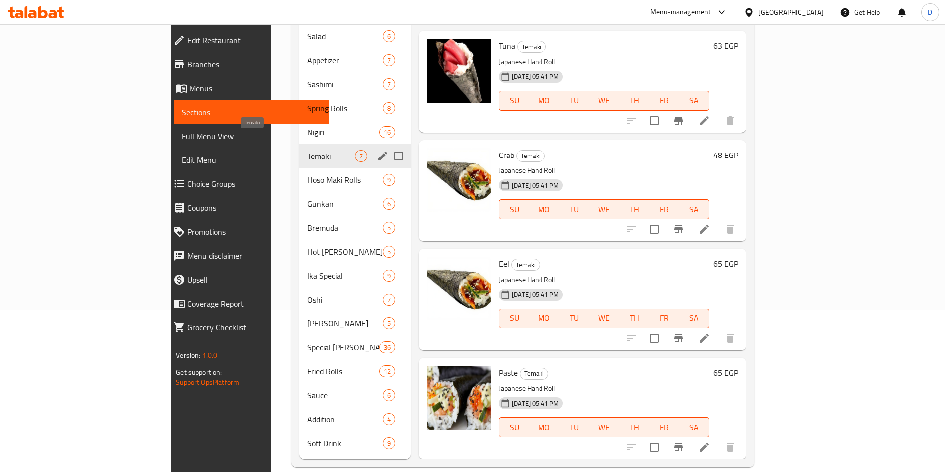
scroll to position [292, 0]
click at [307, 174] on span "Hoso Maki Rolls" at bounding box center [330, 180] width 47 height 12
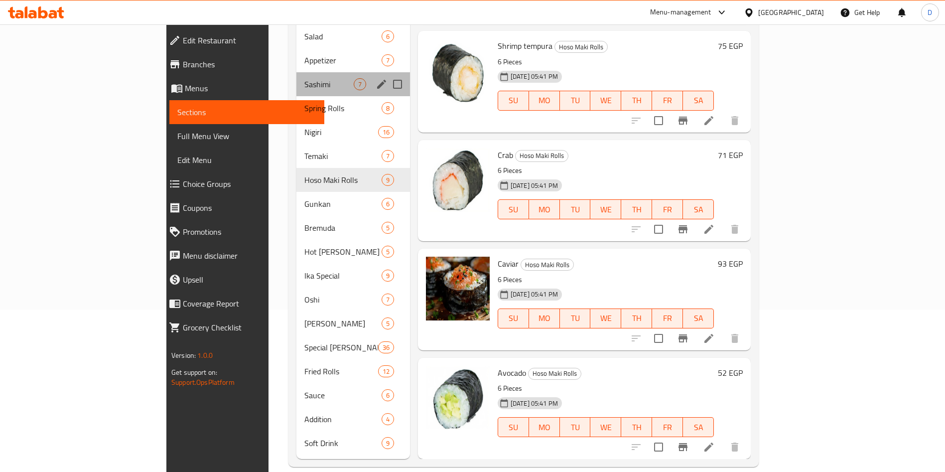
click at [296, 72] on div "Sashimi 7" at bounding box center [353, 84] width 114 height 24
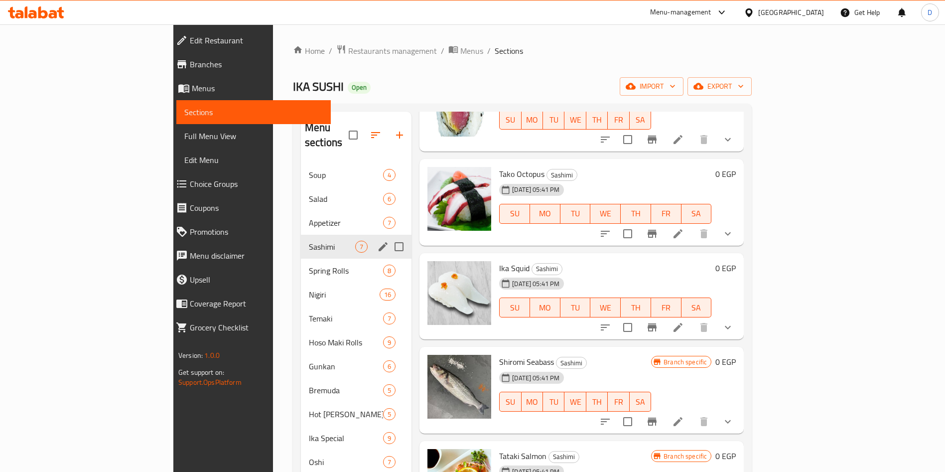
scroll to position [188, 0]
click at [309, 193] on span "Salad" at bounding box center [332, 199] width 46 height 12
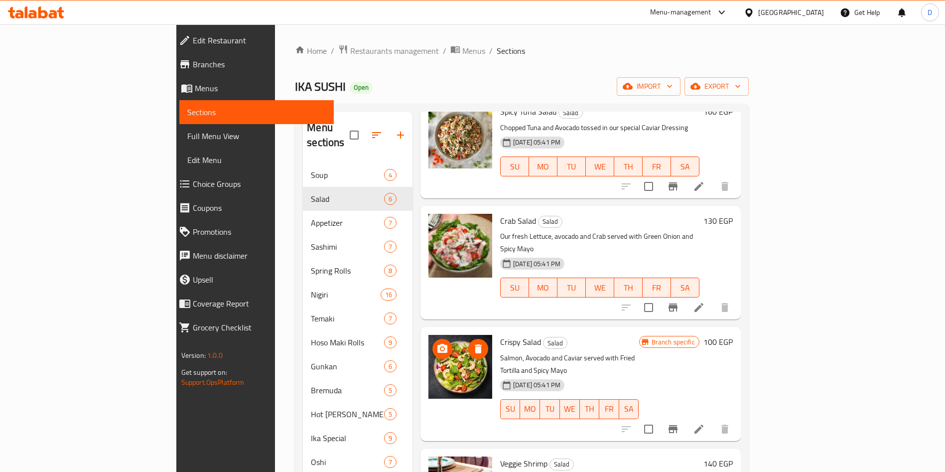
scroll to position [162, 0]
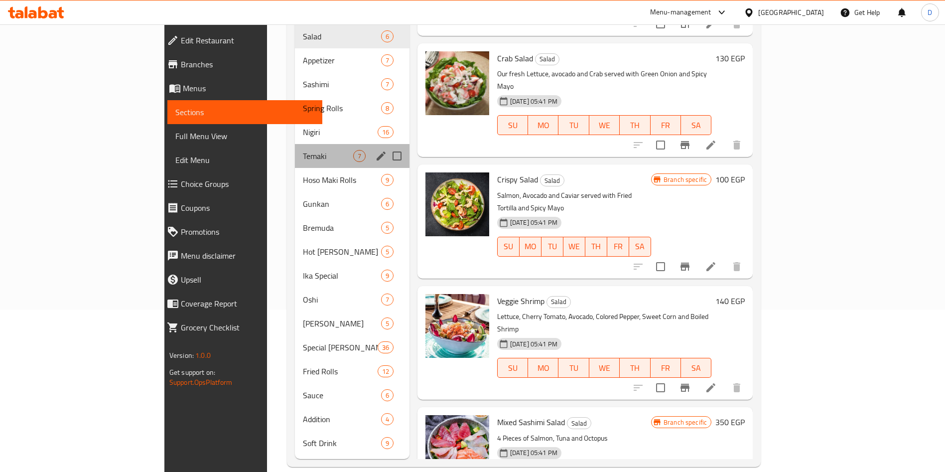
click at [295, 144] on div "Temaki 7" at bounding box center [352, 156] width 115 height 24
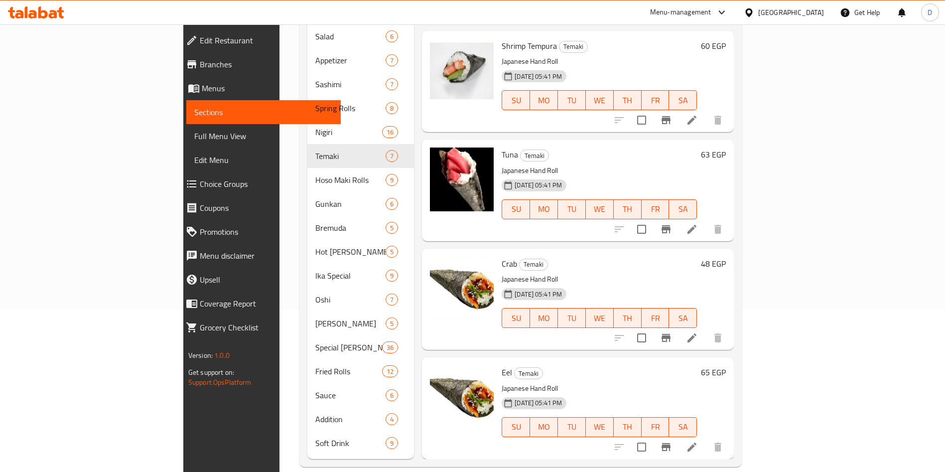
scroll to position [292, 0]
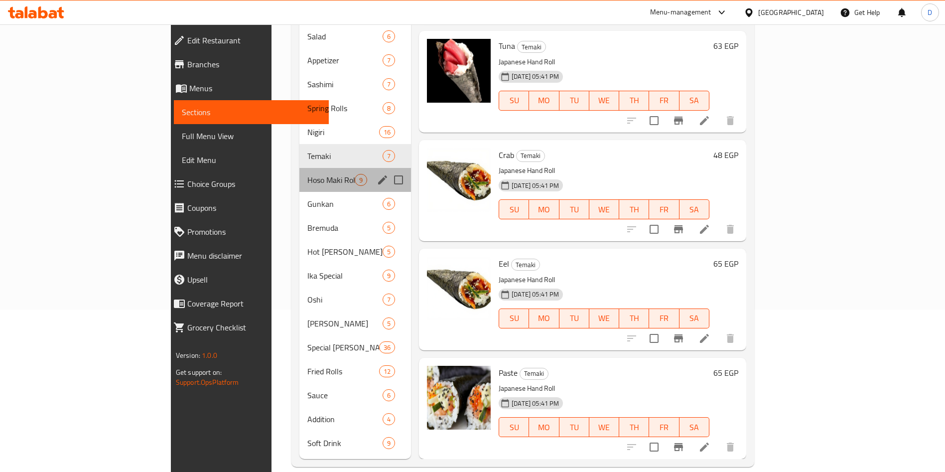
click at [299, 168] on div "Hoso [PERSON_NAME] Rolls 9" at bounding box center [355, 180] width 112 height 24
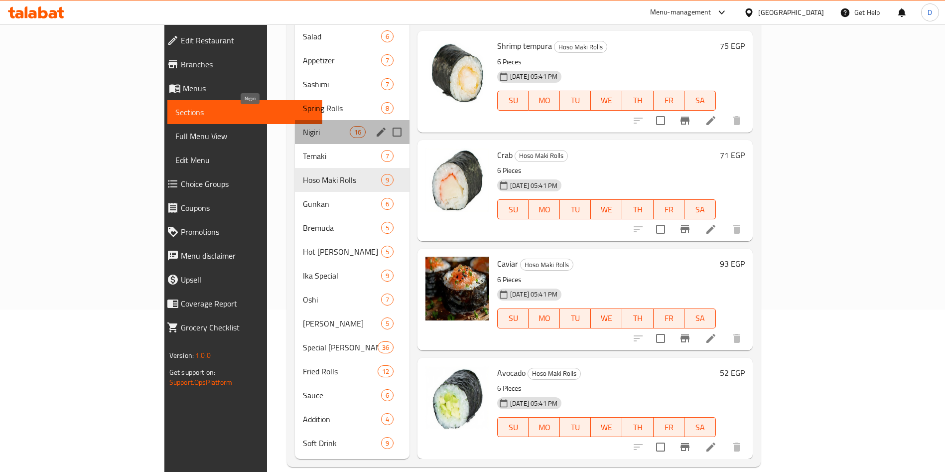
click at [303, 126] on span "Nigiri" at bounding box center [326, 132] width 46 height 12
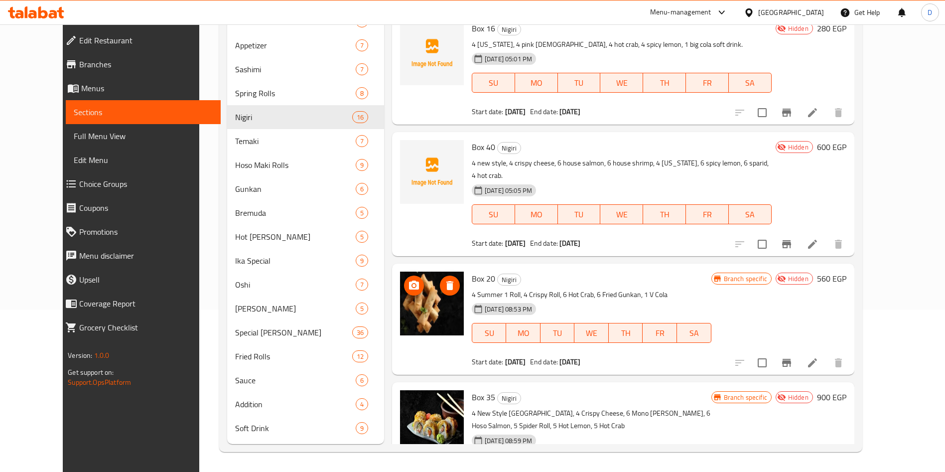
scroll to position [1343, 0]
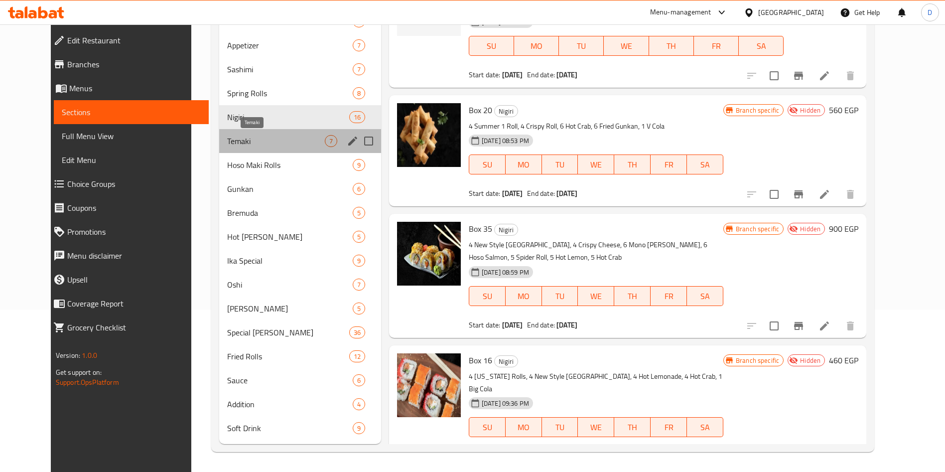
click at [227, 140] on span "Temaki" at bounding box center [276, 141] width 98 height 12
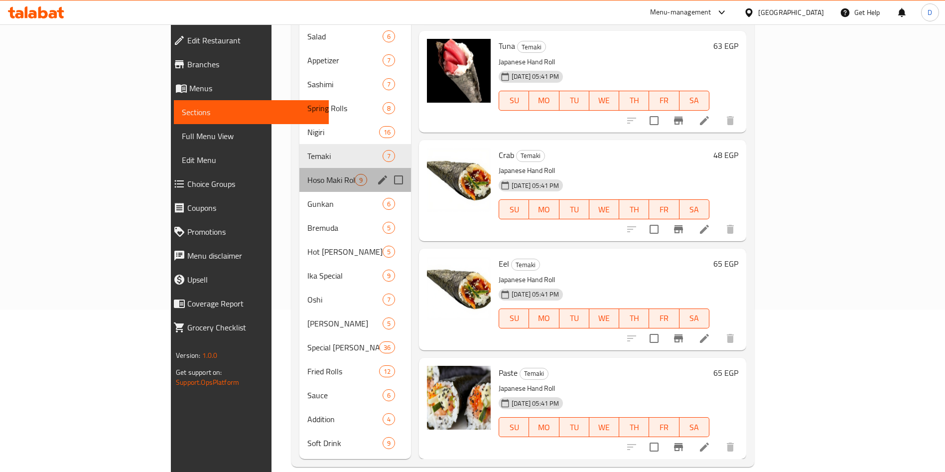
click at [299, 172] on div "Hoso [PERSON_NAME] Rolls 9" at bounding box center [355, 180] width 112 height 24
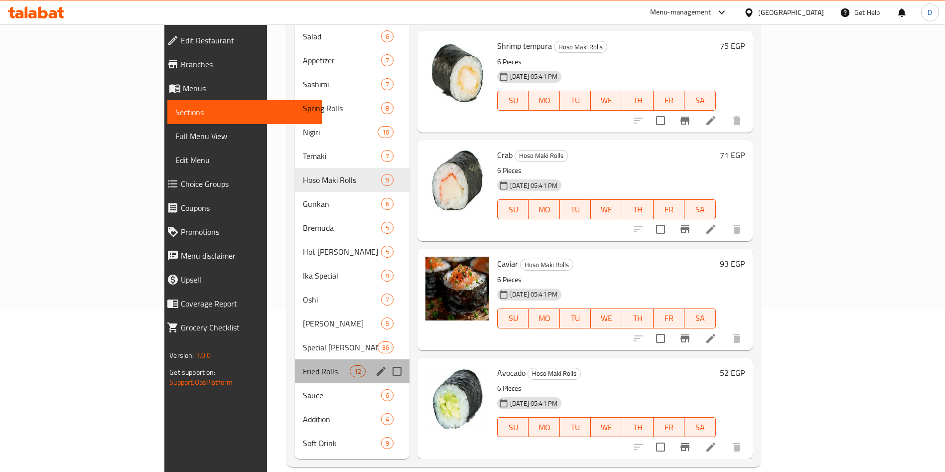
click at [295, 359] on div "Fried Rolls 12" at bounding box center [352, 371] width 115 height 24
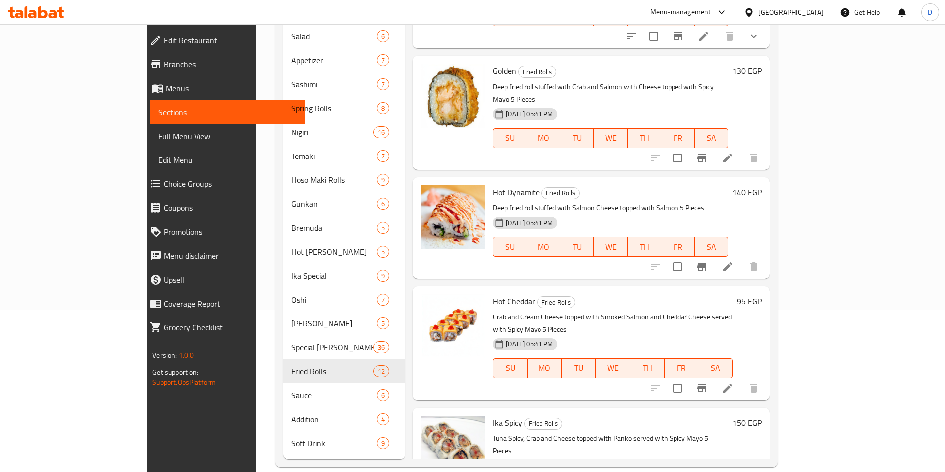
scroll to position [836, 0]
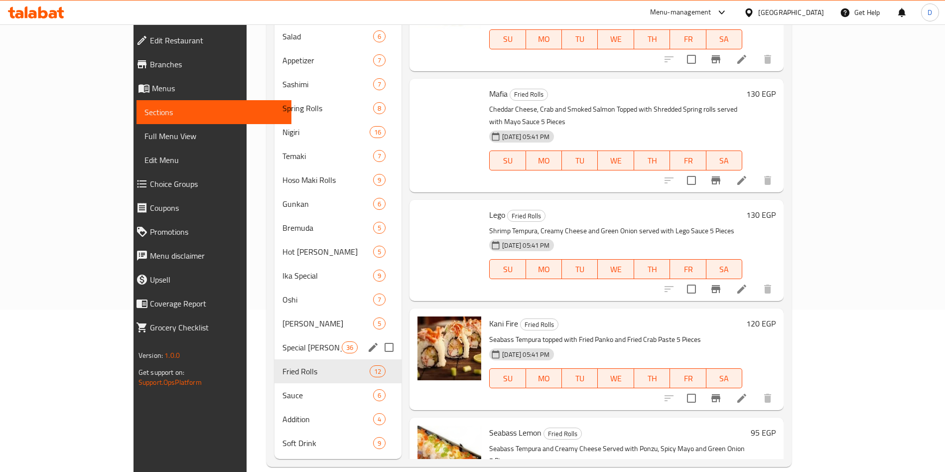
click at [274, 335] on div "Special [PERSON_NAME] 36" at bounding box center [337, 347] width 127 height 24
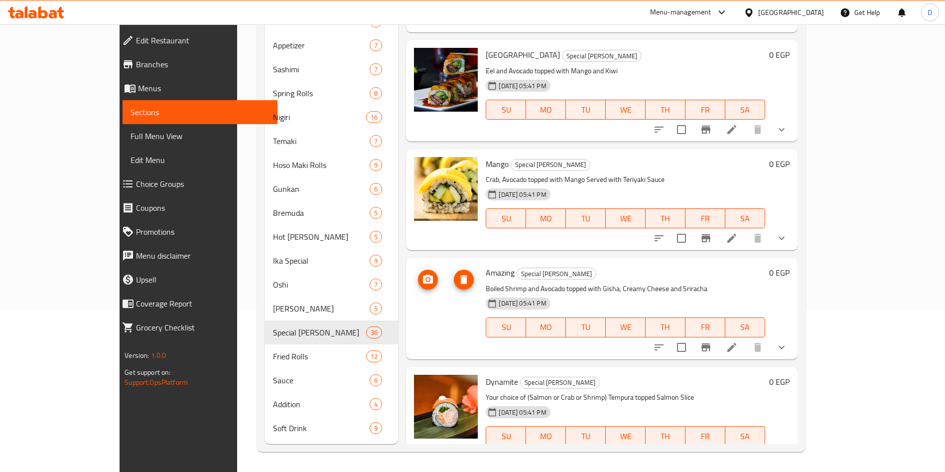
scroll to position [3447, 0]
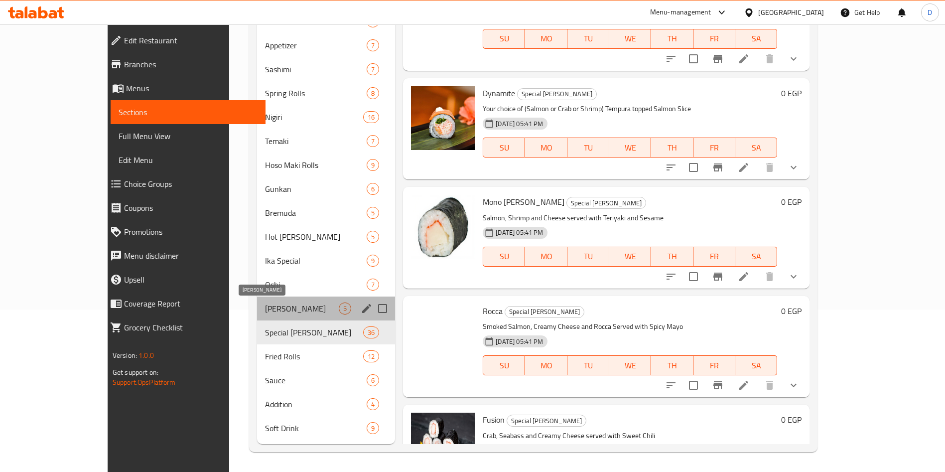
click at [265, 309] on span "[PERSON_NAME]" at bounding box center [302, 308] width 74 height 12
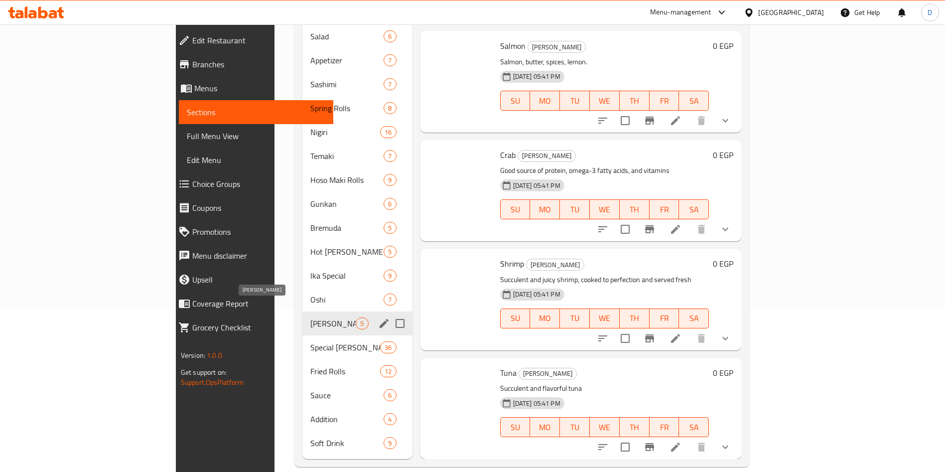
scroll to position [74, 0]
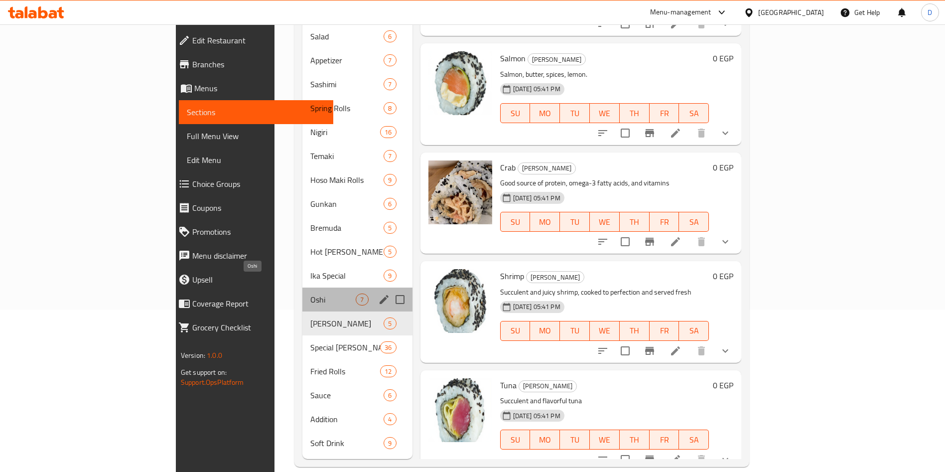
click at [310, 293] on span "Oshi" at bounding box center [332, 299] width 45 height 12
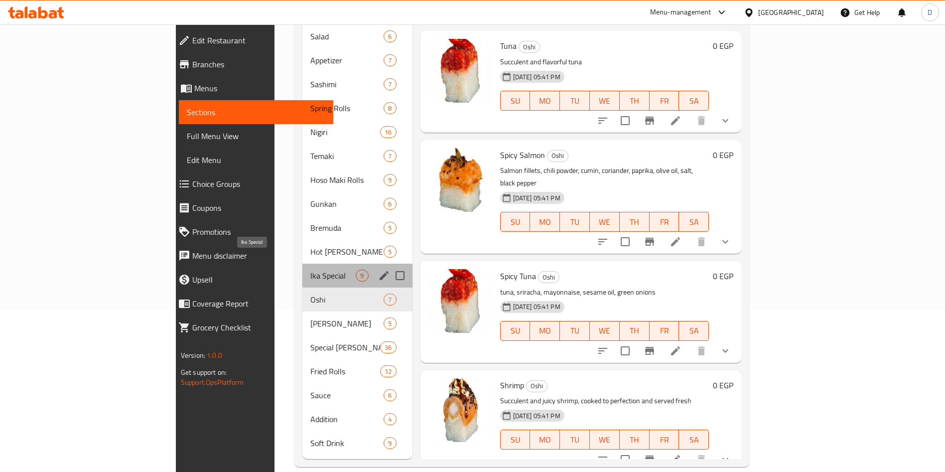
click at [310, 269] on span "Ika Special" at bounding box center [332, 275] width 45 height 12
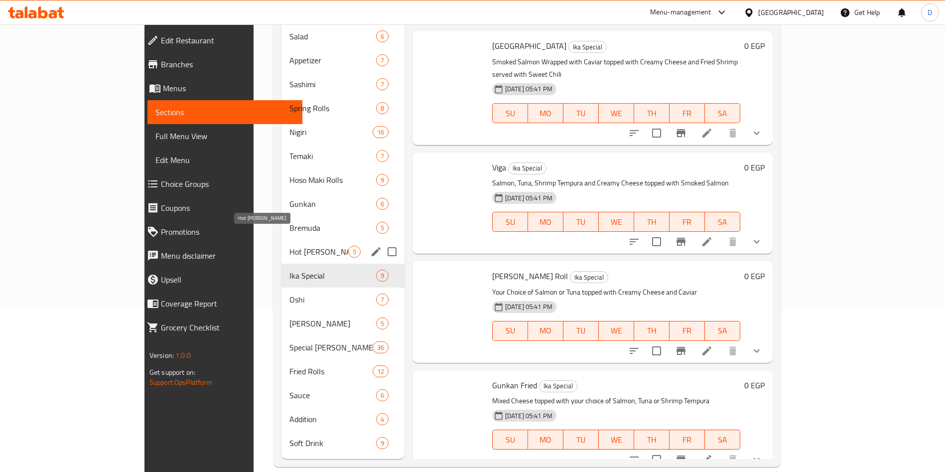
click at [289, 246] on span "Hot [PERSON_NAME]" at bounding box center [318, 252] width 58 height 12
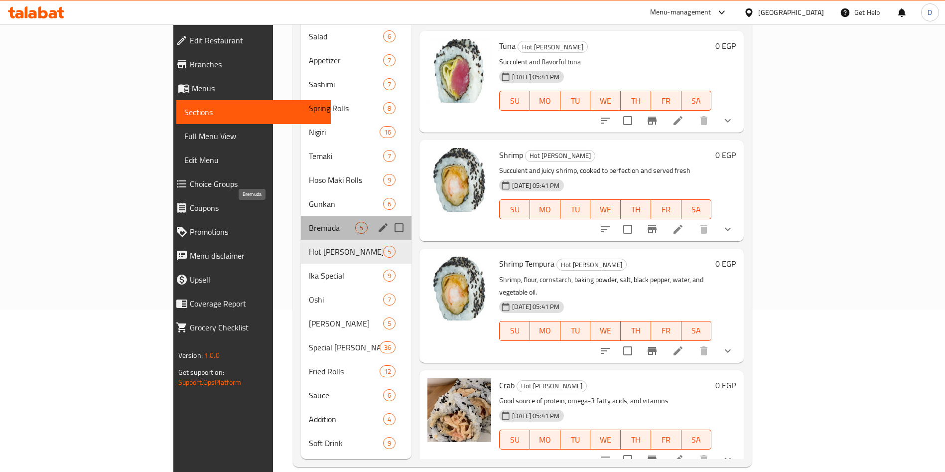
click at [309, 222] on span "Bremuda" at bounding box center [332, 228] width 46 height 12
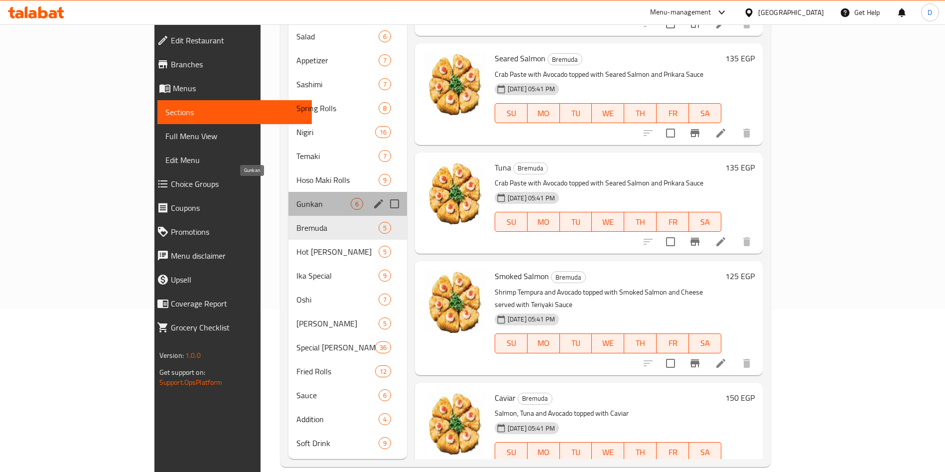
click at [296, 198] on span "Gunkan" at bounding box center [323, 204] width 54 height 12
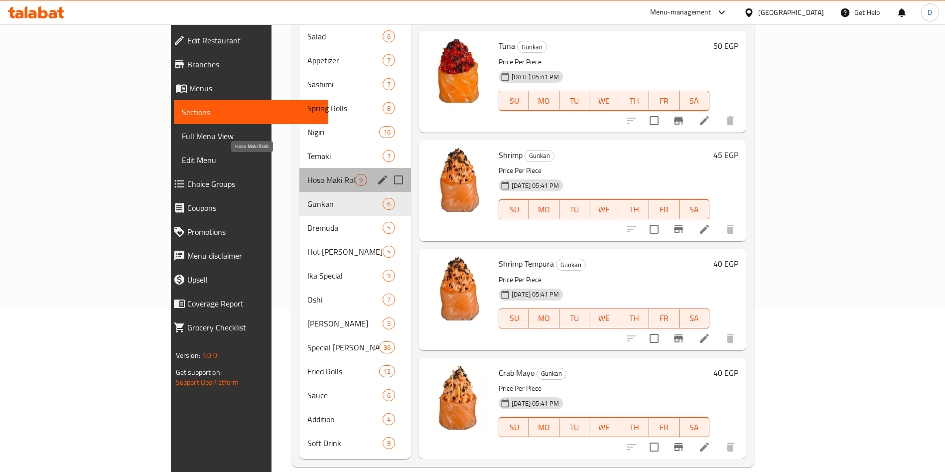
click at [307, 174] on span "Hoso Maki Rolls" at bounding box center [330, 180] width 47 height 12
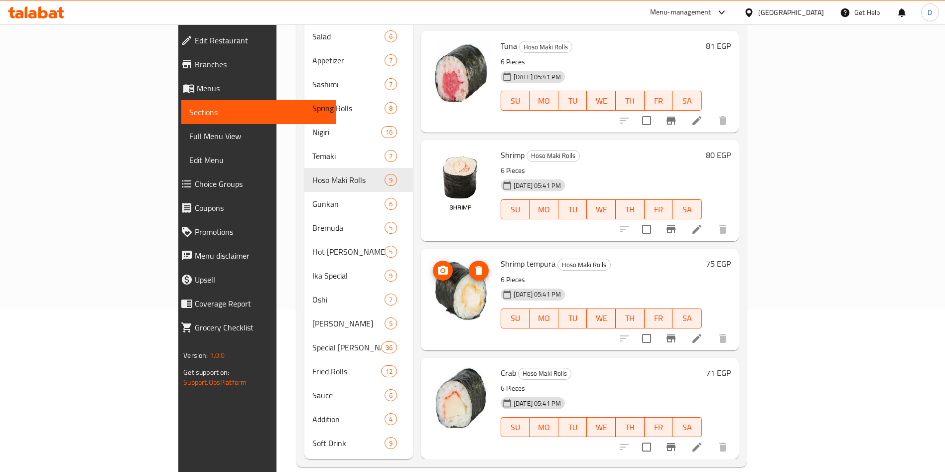
scroll to position [519, 0]
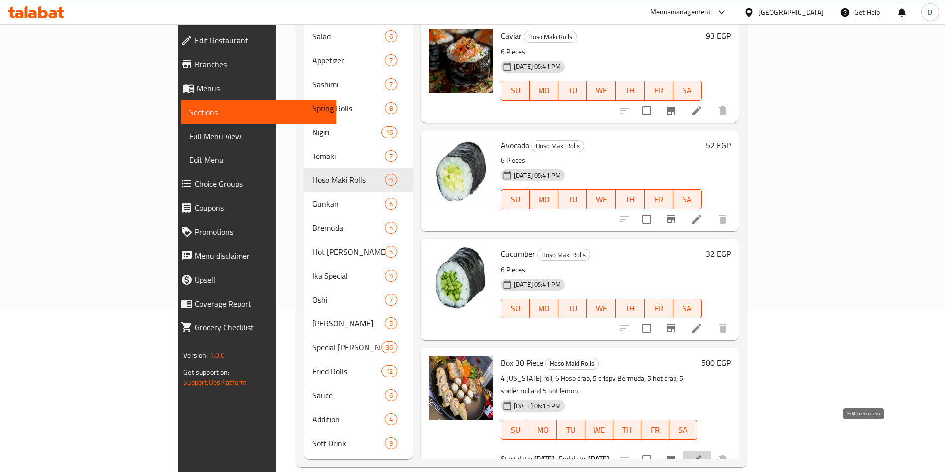
click at [701, 455] on icon at bounding box center [696, 459] width 9 height 9
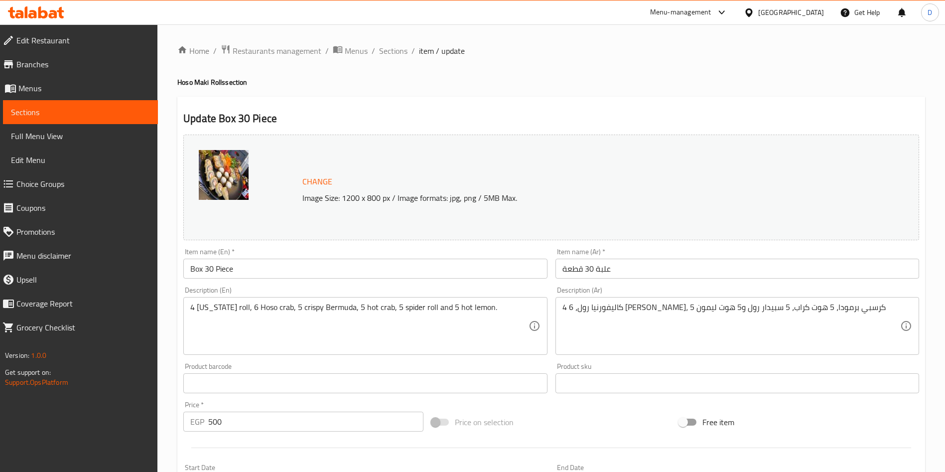
scroll to position [247, 0]
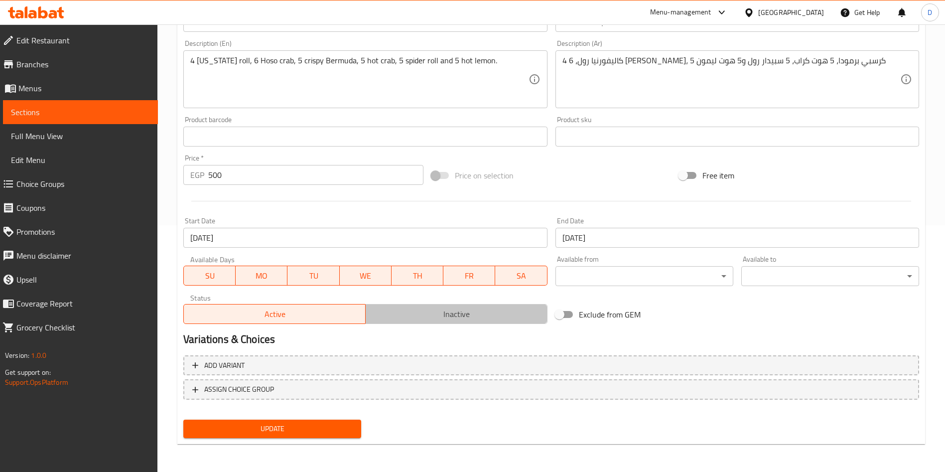
click at [449, 320] on span "Inactive" at bounding box center [457, 314] width 174 height 14
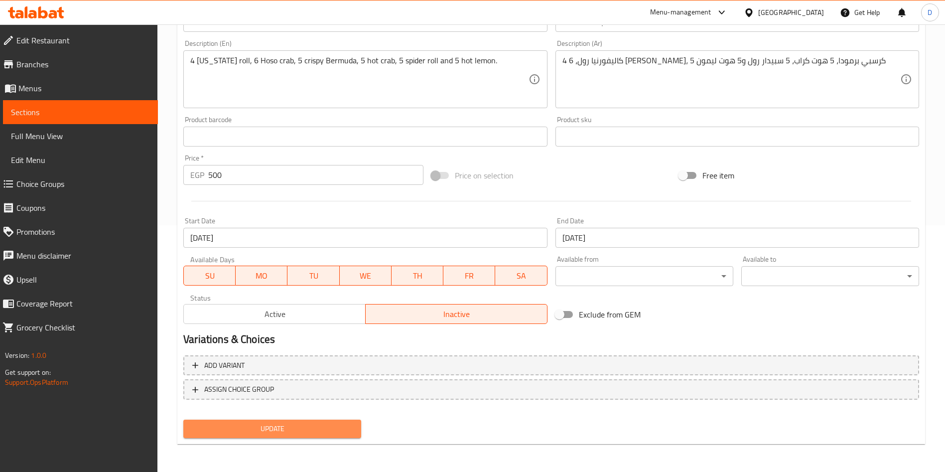
click at [317, 429] on span "Update" at bounding box center [272, 428] width 162 height 12
click at [298, 428] on span "Update" at bounding box center [272, 428] width 162 height 12
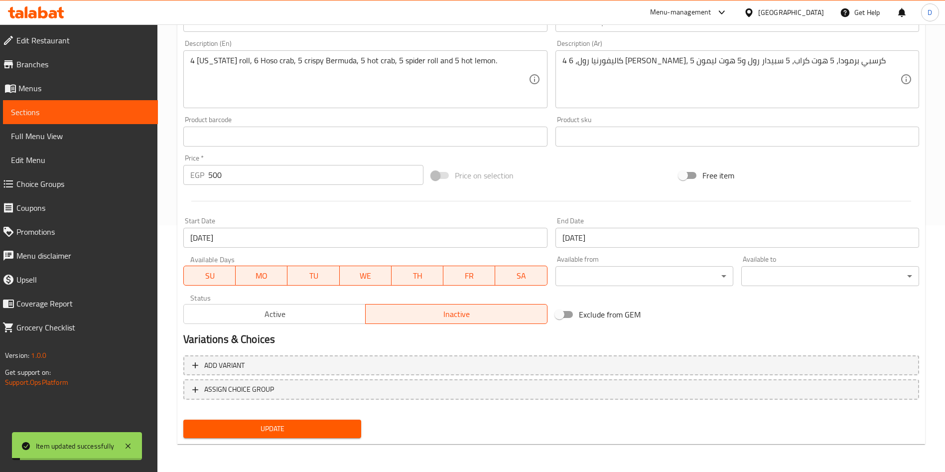
scroll to position [0, 0]
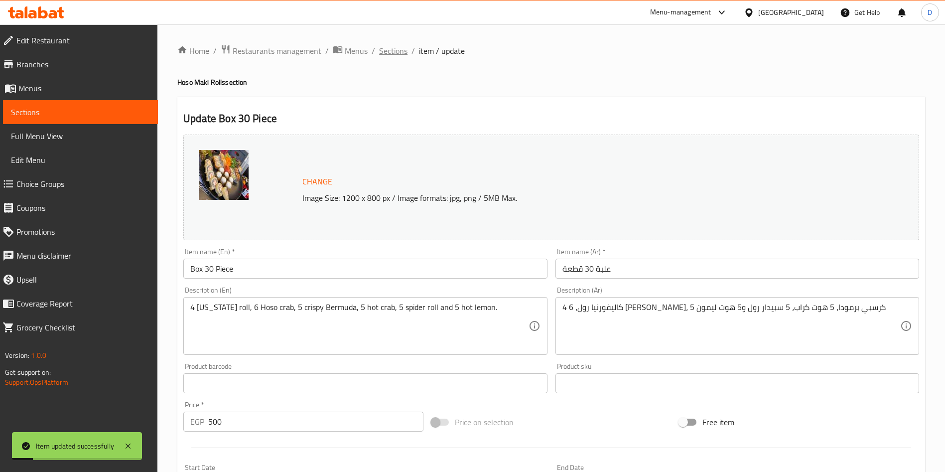
click at [386, 47] on span "Sections" at bounding box center [393, 51] width 28 height 12
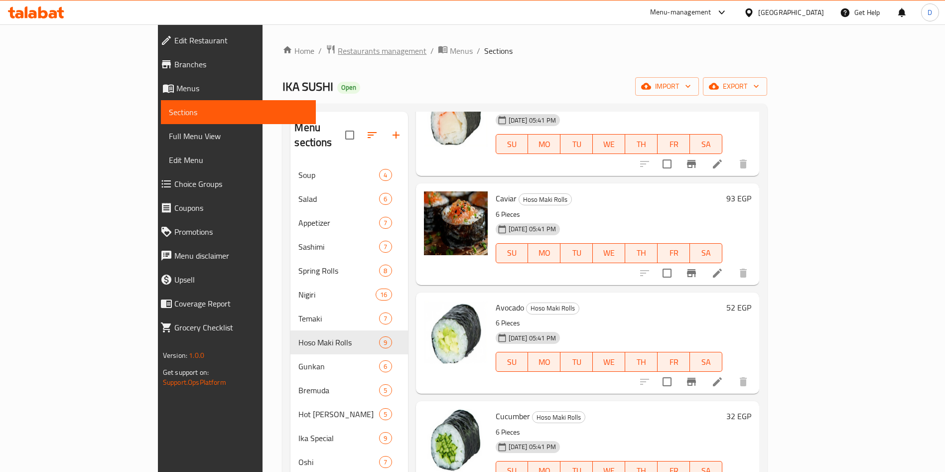
click at [338, 45] on span "Restaurants management" at bounding box center [382, 51] width 89 height 12
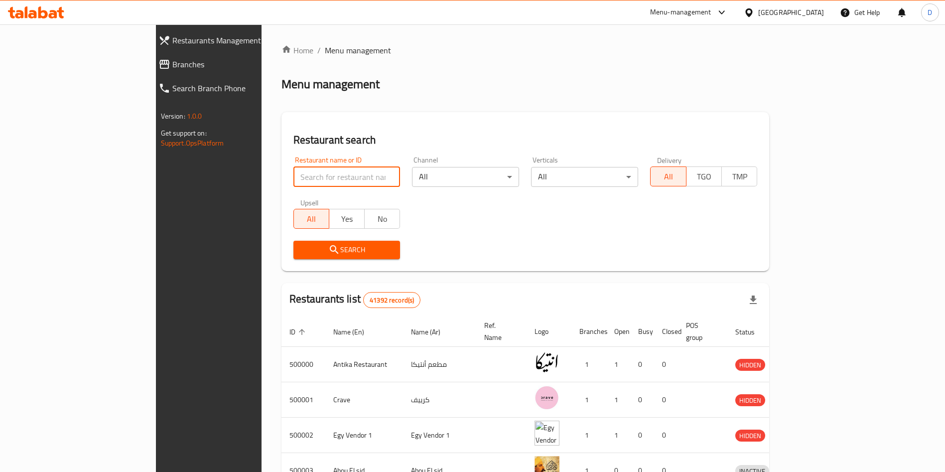
click at [293, 176] on input "search" at bounding box center [346, 177] width 107 height 20
type input "joia"
click button "Search" at bounding box center [346, 250] width 107 height 18
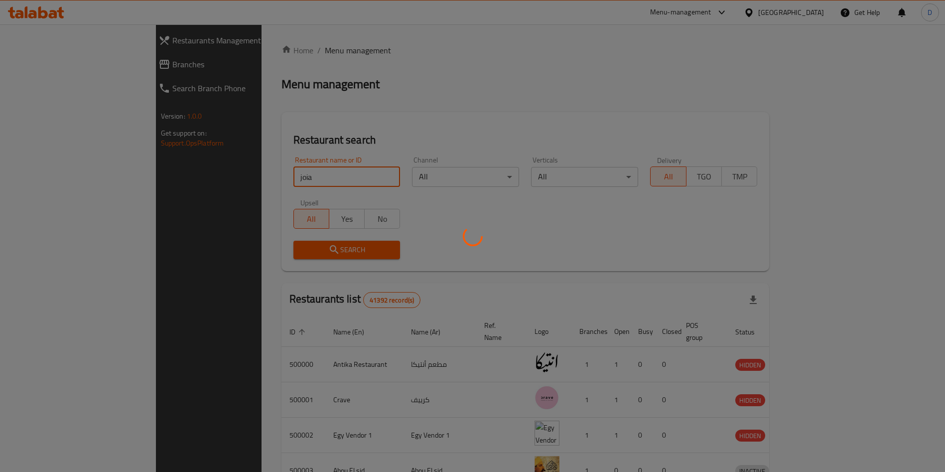
click button "Search" at bounding box center [346, 250] width 107 height 18
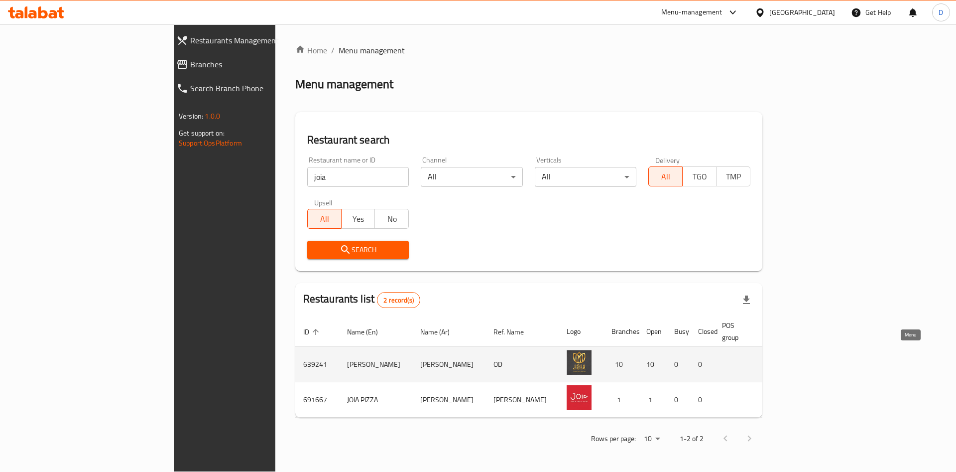
click at [836, 358] on icon "enhanced table" at bounding box center [830, 364] width 12 height 12
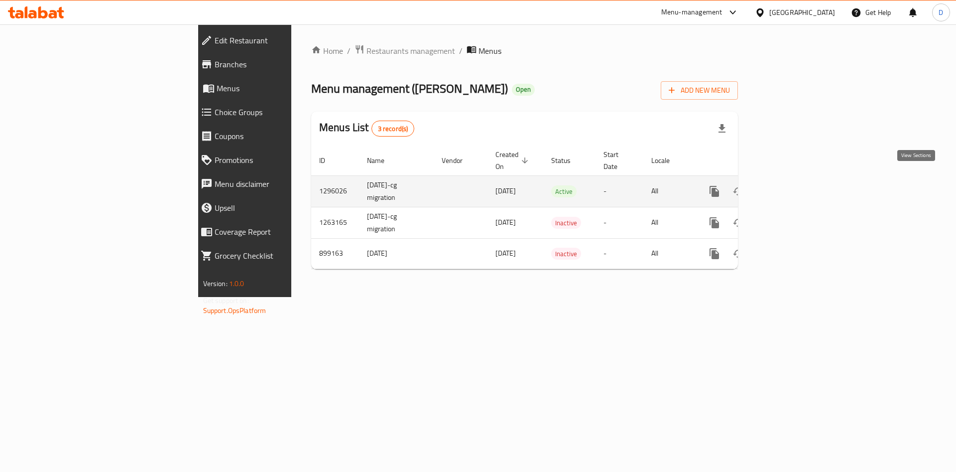
click at [798, 179] on link "enhanced table" at bounding box center [786, 191] width 24 height 24
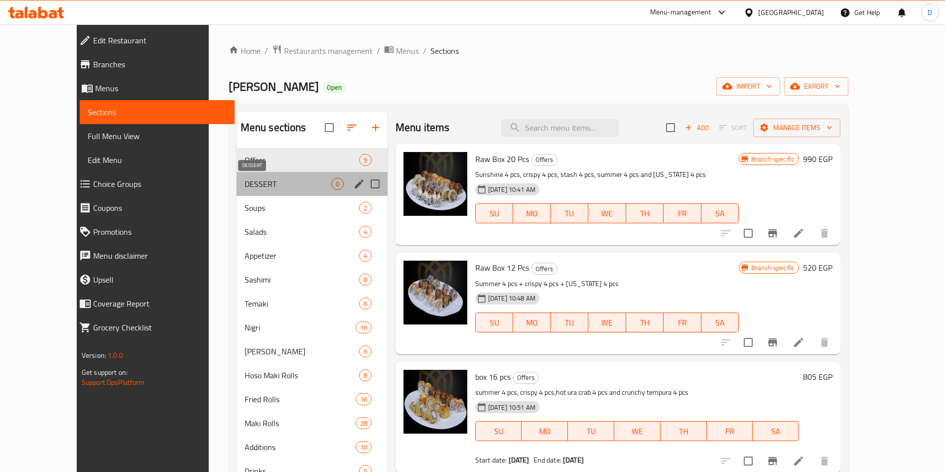
click at [259, 181] on span "DESSERT" at bounding box center [288, 184] width 87 height 12
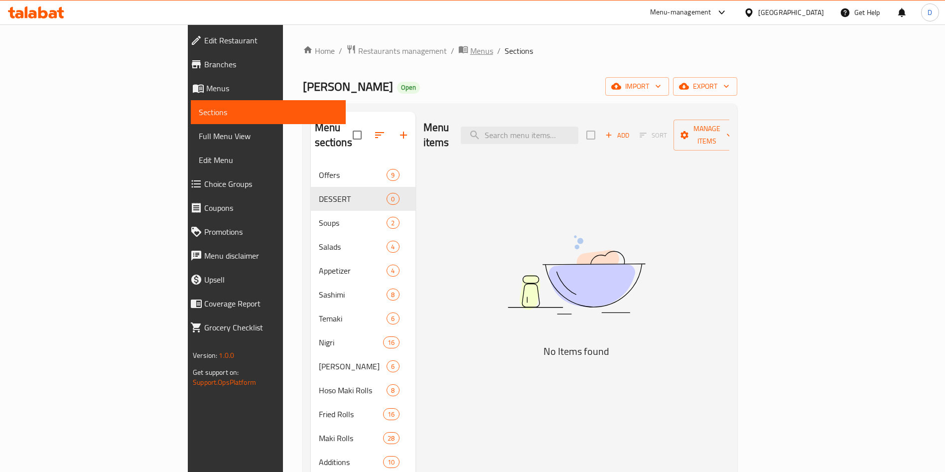
click at [470, 47] on span "Menus" at bounding box center [481, 51] width 23 height 12
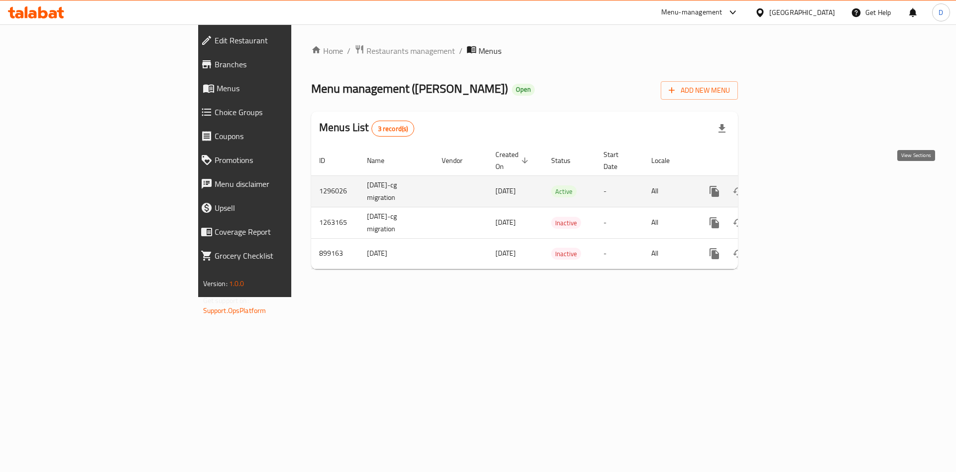
click at [792, 185] on icon "enhanced table" at bounding box center [786, 191] width 12 height 12
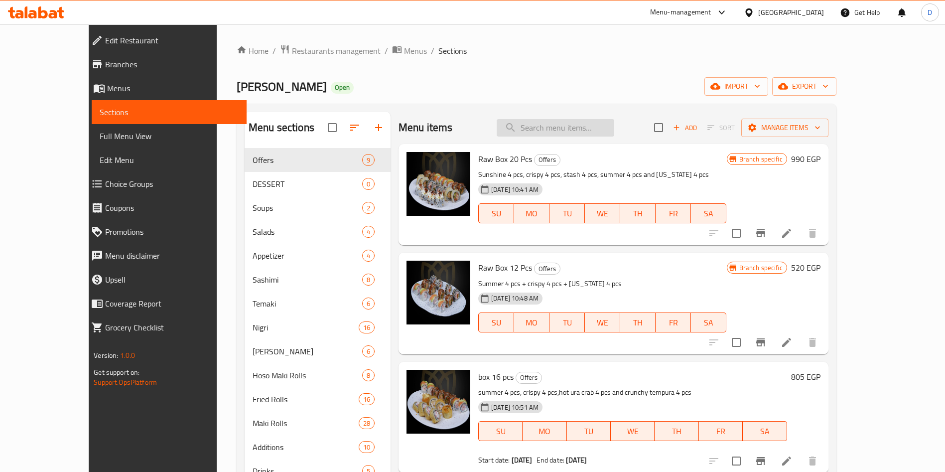
click at [570, 126] on input "search" at bounding box center [556, 127] width 118 height 17
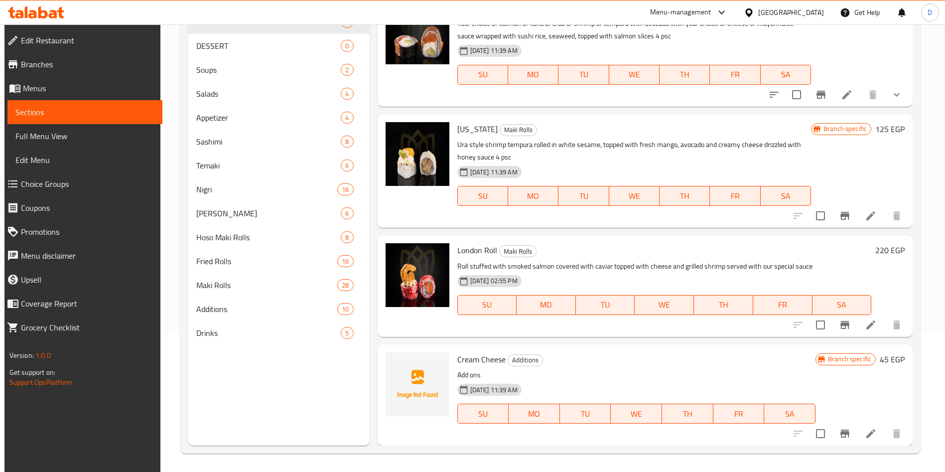
scroll to position [139, 0]
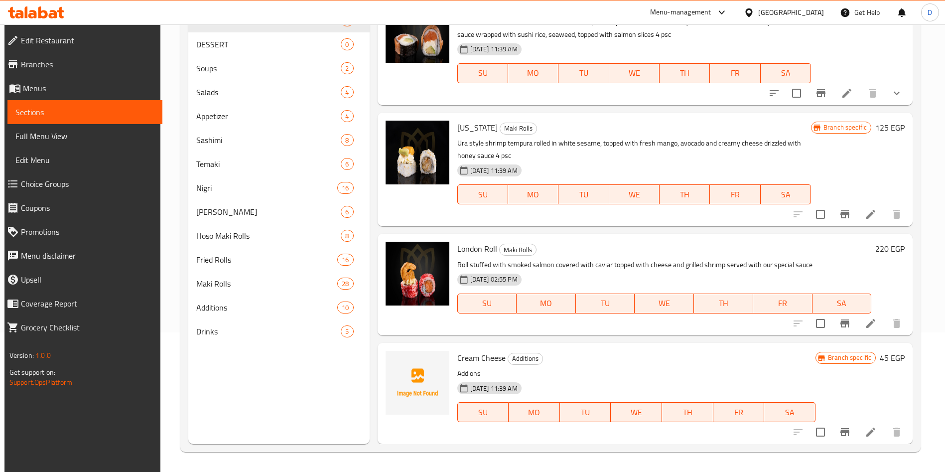
type input "cheese"
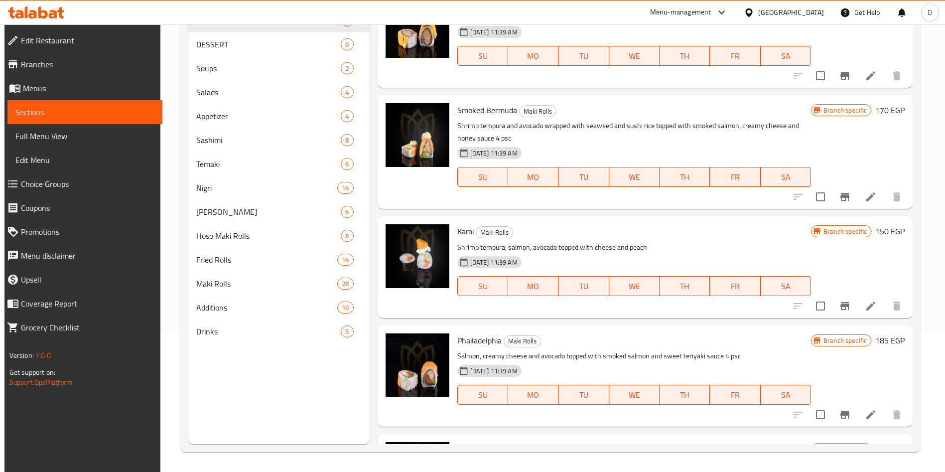
scroll to position [2534, 0]
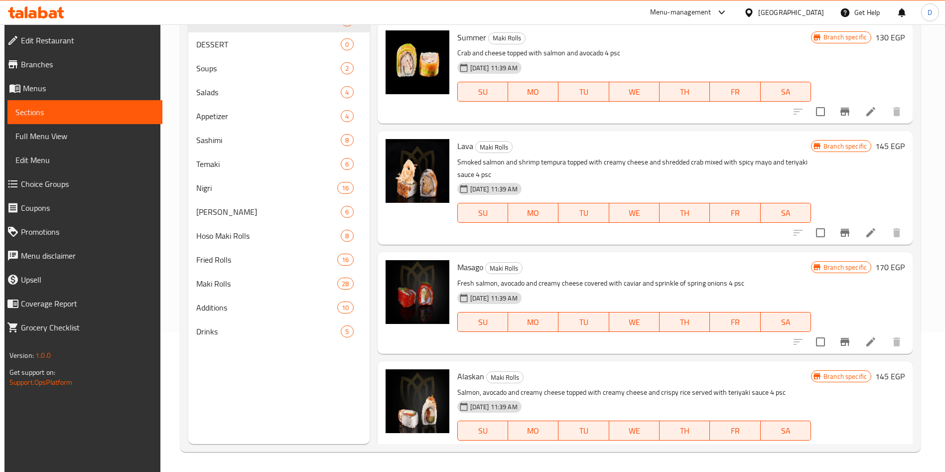
click at [728, 9] on div at bounding box center [719, 12] width 16 height 12
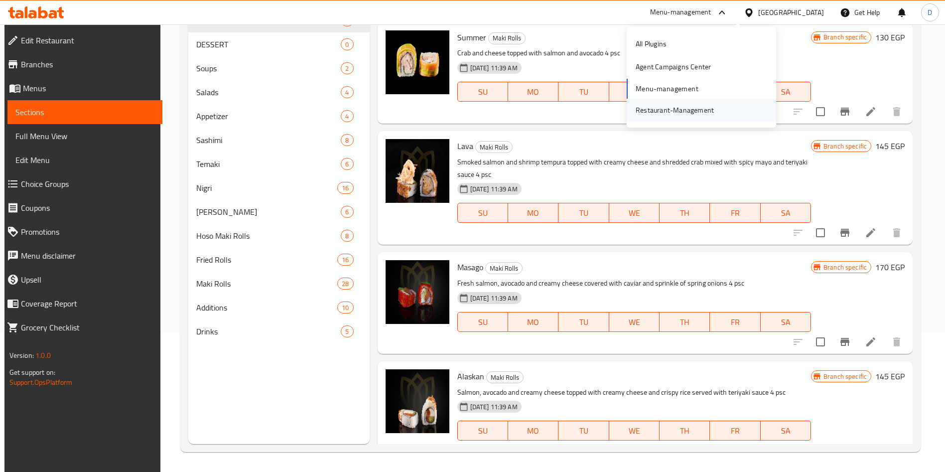
click at [655, 105] on div "Restaurant-Management" at bounding box center [674, 110] width 78 height 11
